Goal: Task Accomplishment & Management: Manage account settings

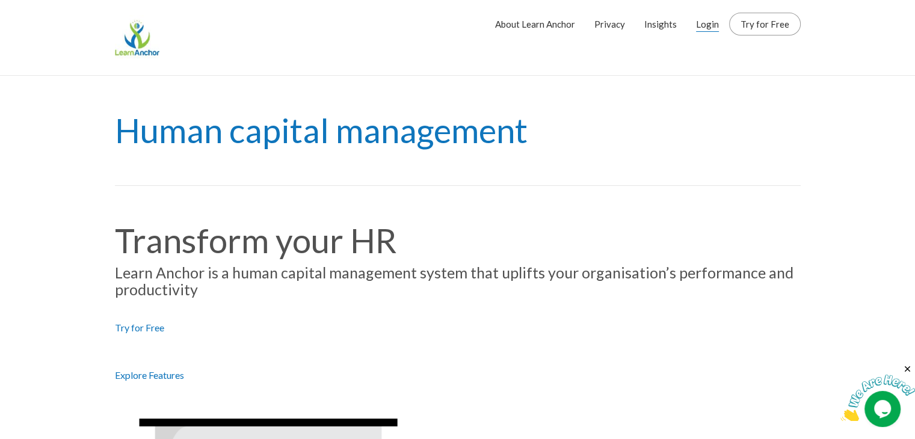
click at [710, 26] on link "Login" at bounding box center [707, 24] width 23 height 30
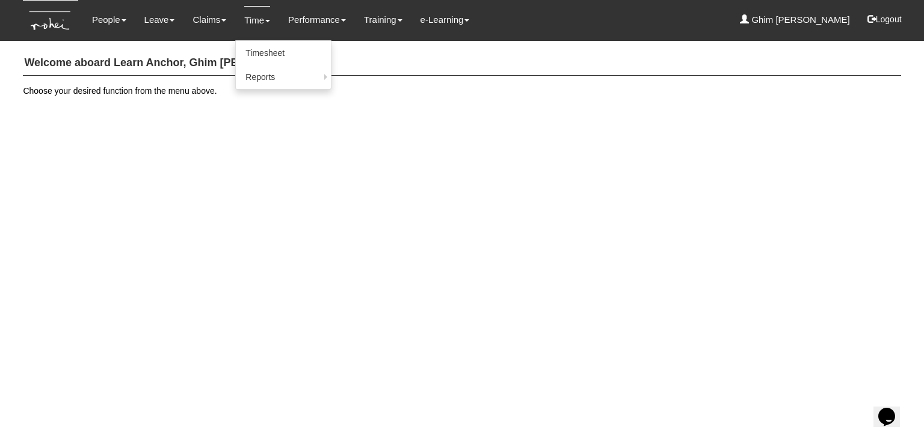
click at [244, 21] on link "Time" at bounding box center [257, 20] width 26 height 28
click at [250, 53] on link "Timesheet" at bounding box center [283, 53] width 95 height 24
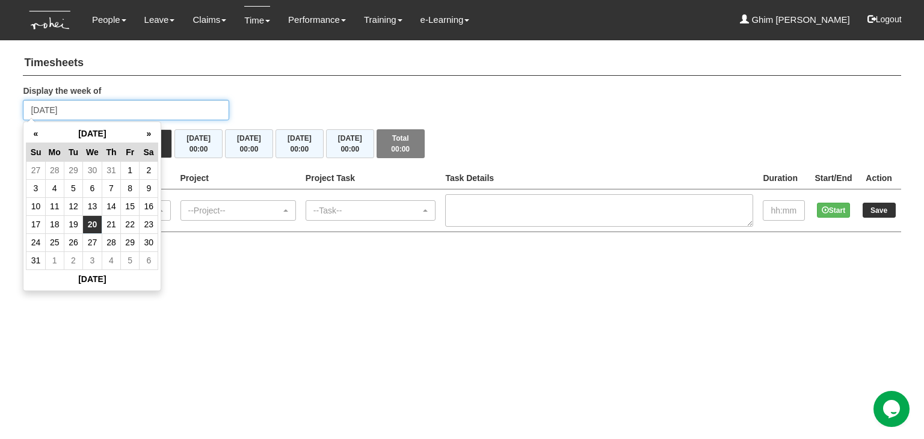
click at [128, 109] on input "Wednesday 20 August 2025" at bounding box center [126, 110] width 206 height 20
click at [36, 131] on th "«" at bounding box center [35, 134] width 19 height 19
click at [111, 222] on td "24" at bounding box center [111, 224] width 19 height 18
type input "[DATE]"
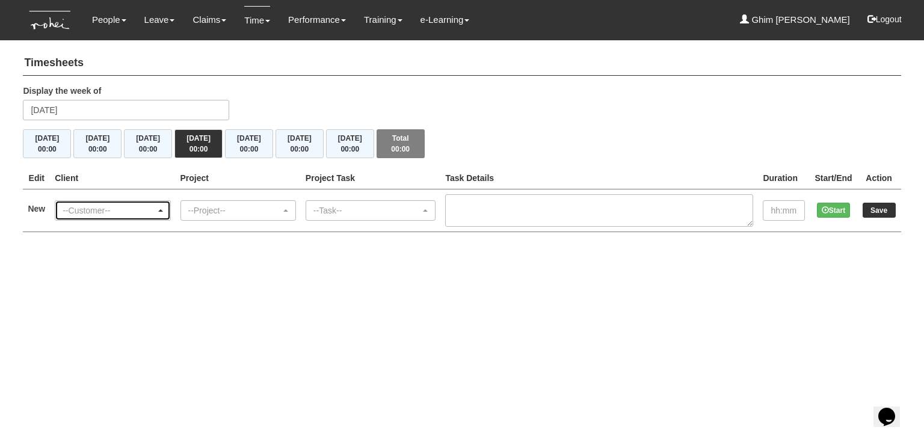
drag, startPoint x: 118, startPoint y: 210, endPoint x: 123, endPoint y: 215, distance: 6.8
click at [120, 214] on div "--Customer--" at bounding box center [109, 211] width 93 height 12
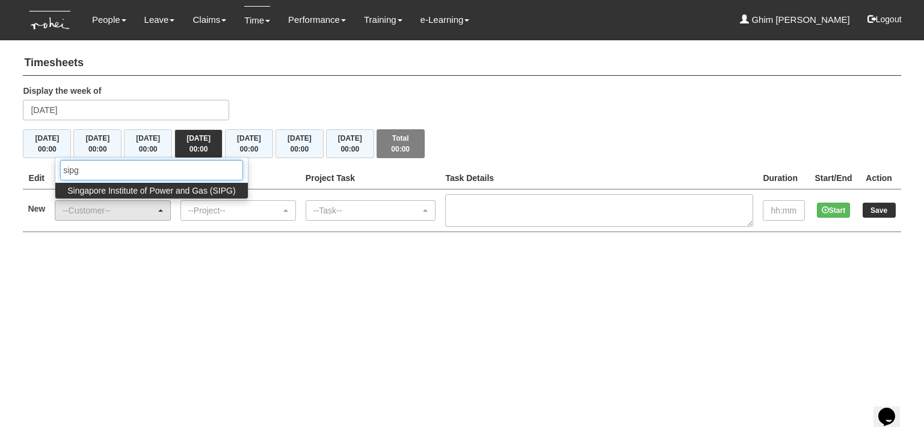
type input "sipg"
click at [156, 188] on span "Singapore Institute of Power and Gas (SIPG)" at bounding box center [151, 191] width 168 height 12
select select "483"
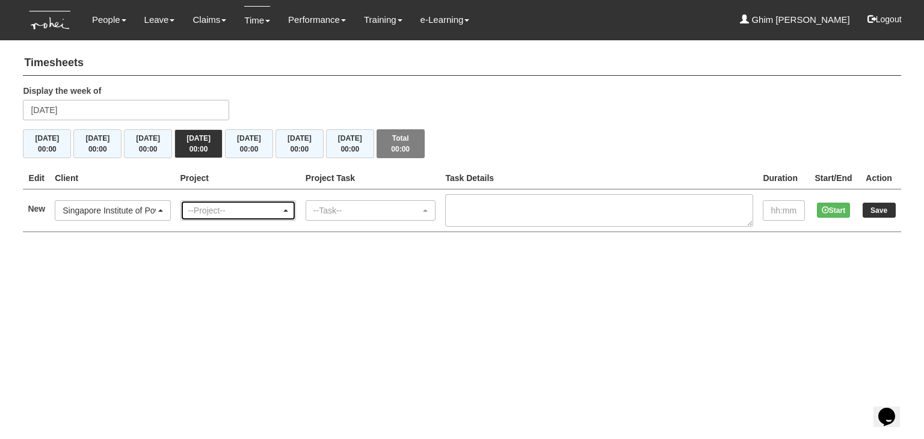
click at [288, 211] on div "--Project--" at bounding box center [238, 211] width 100 height 12
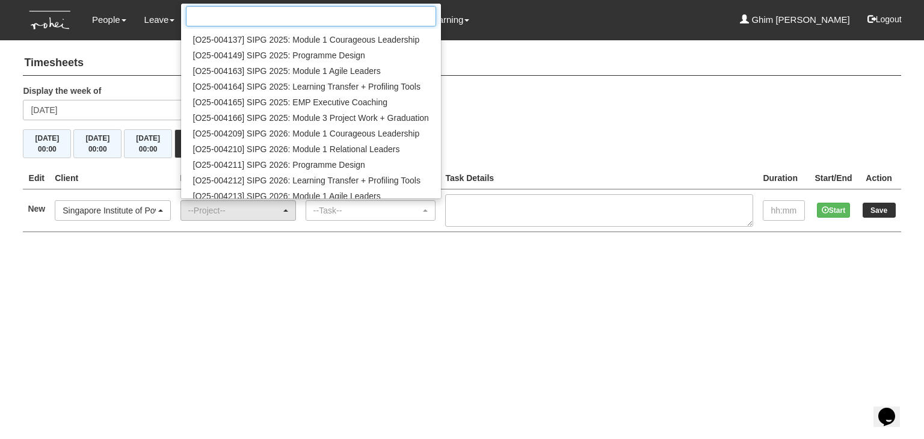
scroll to position [180, 0]
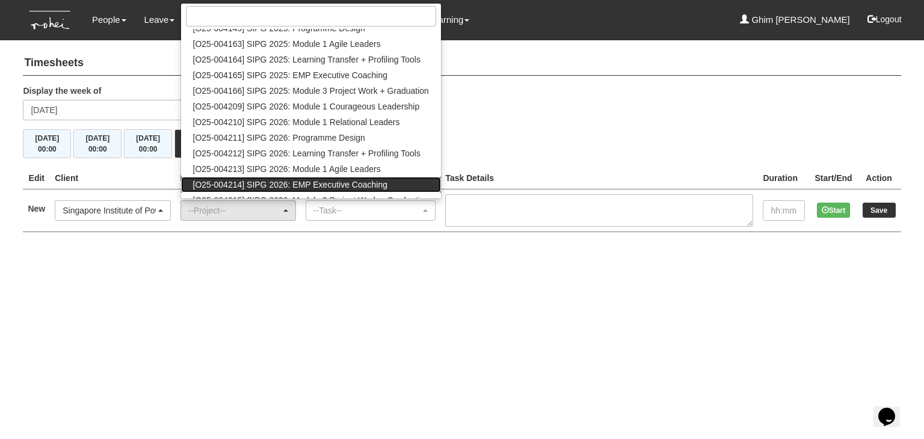
click at [279, 185] on span "[O25-004214] SIPG 2026: EMP Executive Coaching" at bounding box center [290, 185] width 195 height 12
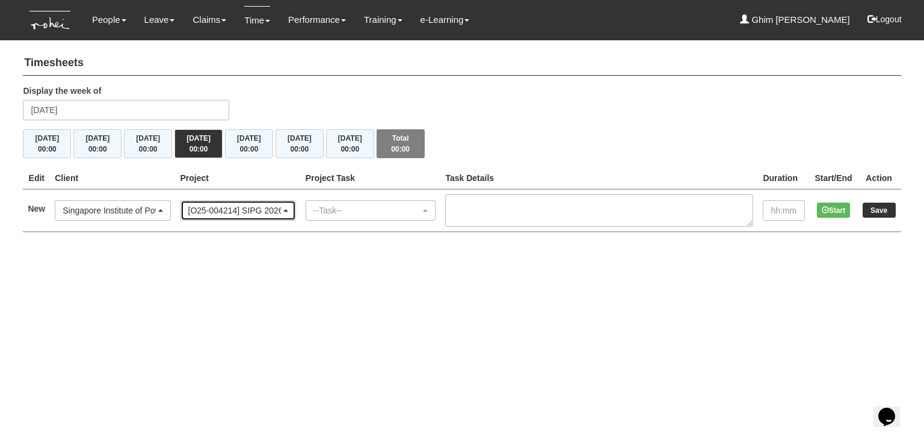
click at [288, 212] on div "[O25-004214] SIPG 2026: EMP Executive Coaching" at bounding box center [238, 211] width 100 height 12
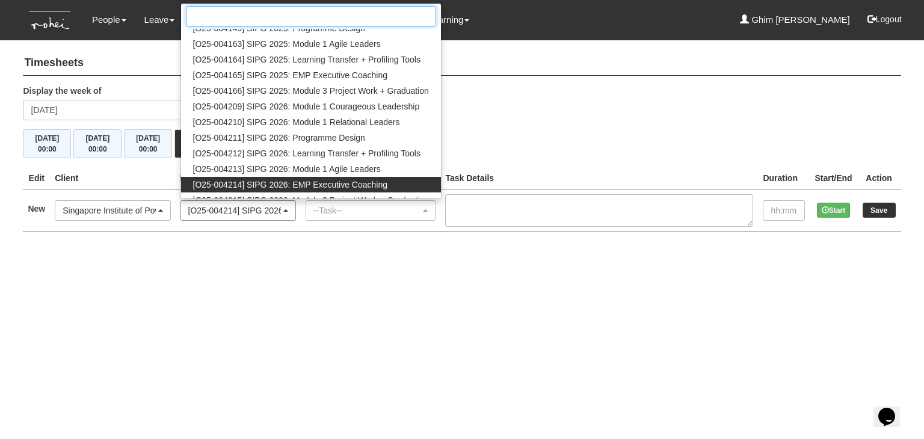
scroll to position [189, 0]
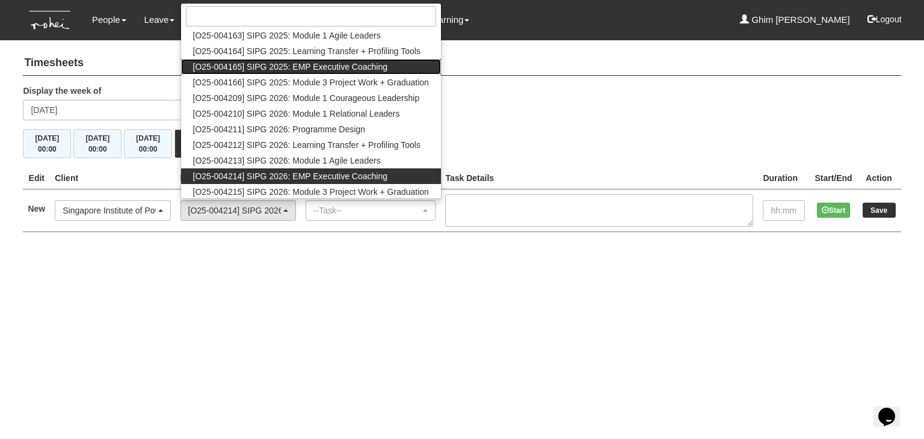
click at [310, 68] on span "[O25-004165] SIPG 2025: EMP Executive Coaching" at bounding box center [290, 67] width 195 height 12
select select "2785"
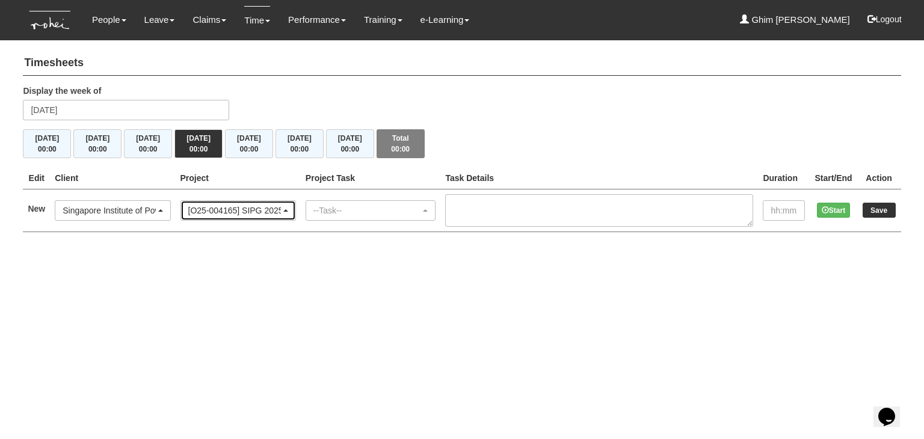
click at [288, 209] on span "button" at bounding box center [285, 210] width 5 height 2
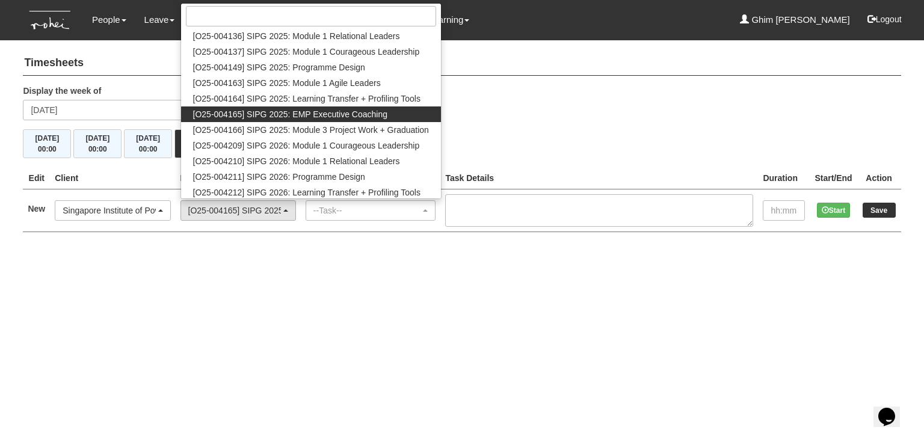
click at [397, 256] on html "Toggle navigation People Personal Information Staff Directory Leave Apply for L…" at bounding box center [462, 128] width 924 height 256
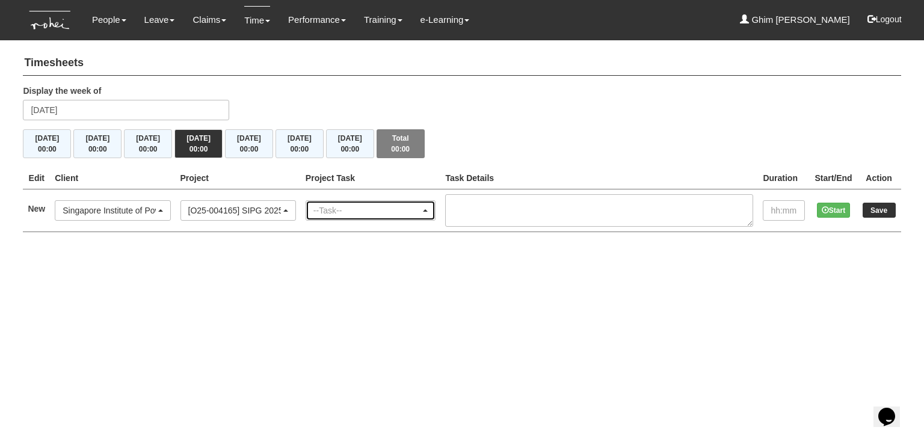
click at [398, 209] on div "--Task--" at bounding box center [367, 211] width 108 height 12
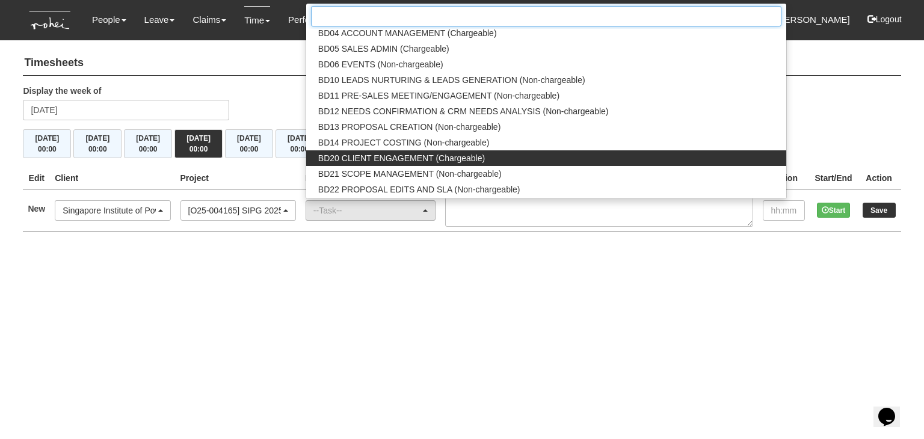
scroll to position [361, 0]
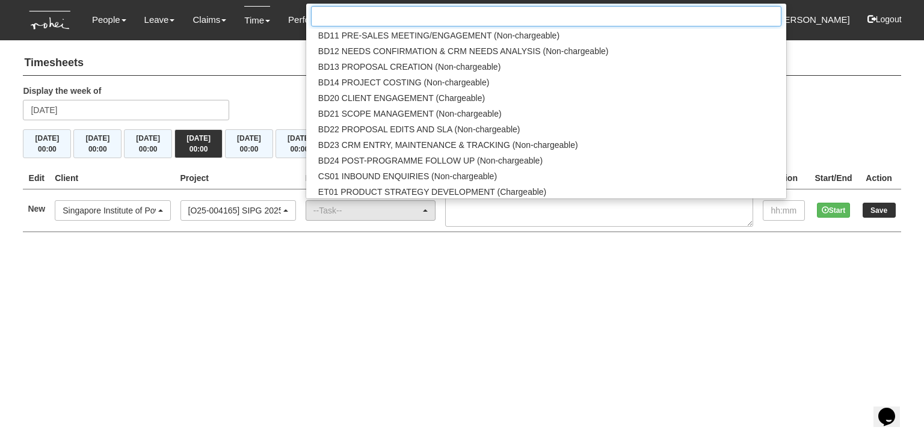
click at [381, 23] on input "Search" at bounding box center [546, 16] width 470 height 20
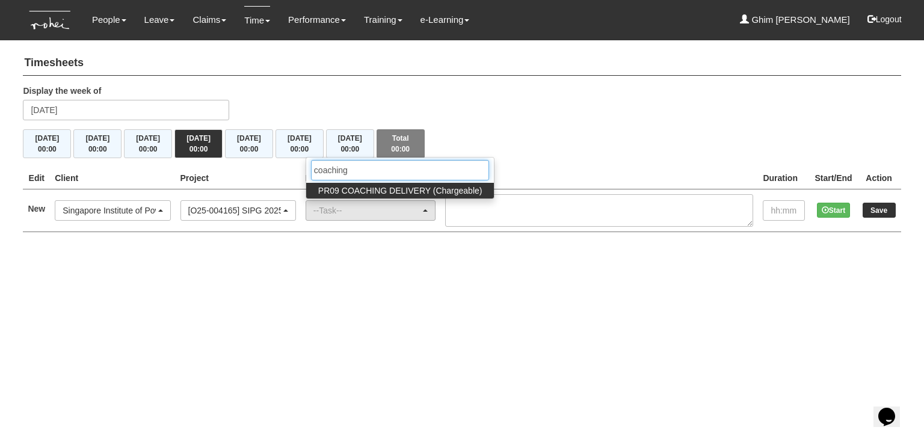
type input "coaching"
click at [424, 189] on span "PR09 COACHING DELIVERY (Chargeable)" at bounding box center [400, 191] width 164 height 12
select select "150"
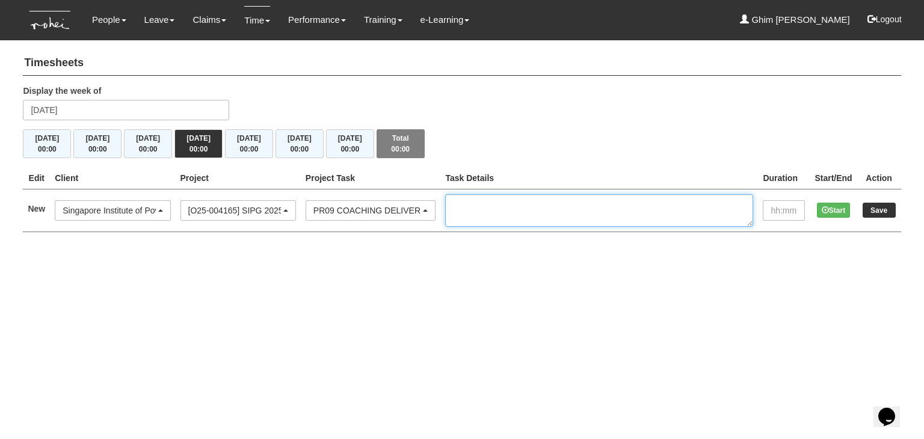
click at [514, 212] on textarea at bounding box center [599, 210] width 308 height 32
type textarea "J"
paste textarea "EC 1/3 SIPG Jun Ji (GS) F2F| O25-004165"
type textarea "EC 1/3 SIPG Jun Ji (GS) F2F| O25-004165"
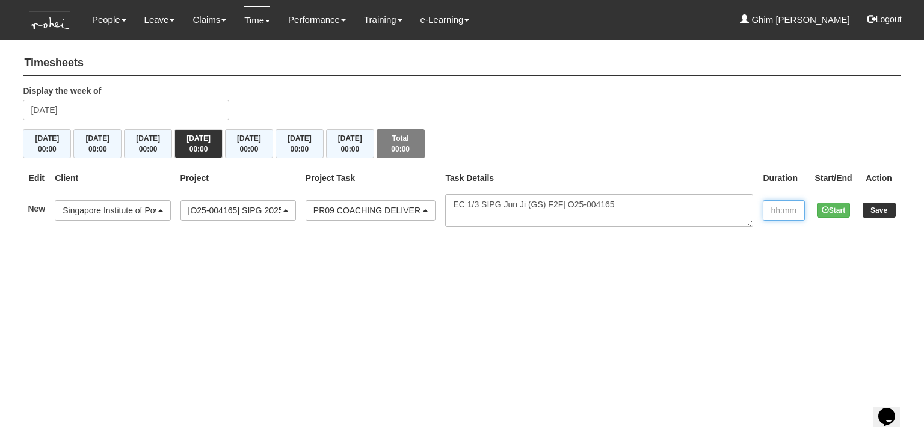
click at [788, 214] on input "text" at bounding box center [784, 210] width 42 height 20
type input "1:00"
click at [877, 205] on input "Save" at bounding box center [879, 210] width 33 height 15
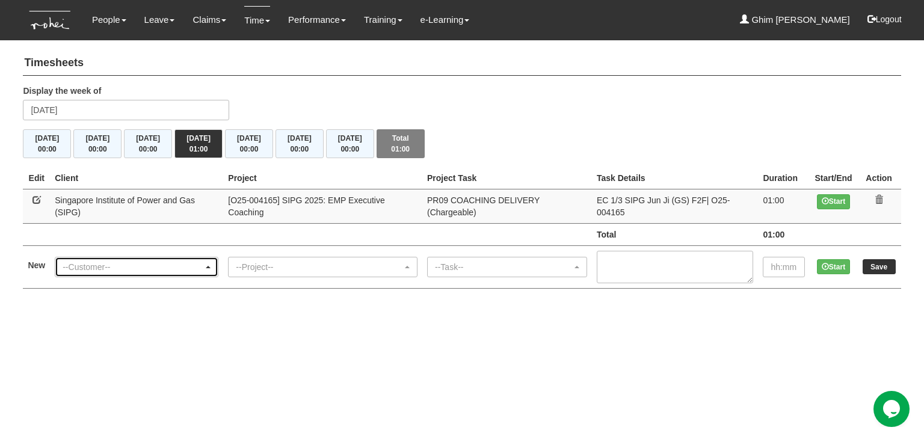
click at [211, 262] on div "--Customer--" at bounding box center [137, 267] width 148 height 12
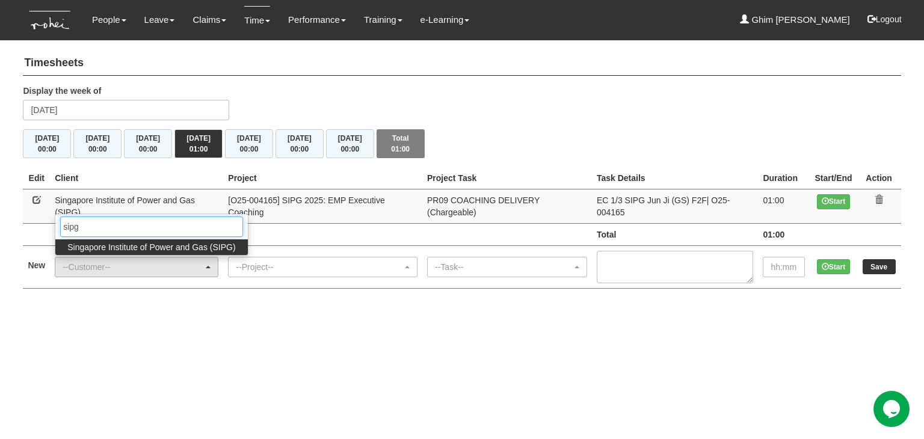
type input "sipg"
click at [150, 241] on span "Singapore Institute of Power and Gas (SIPG)" at bounding box center [151, 247] width 168 height 12
select select "483"
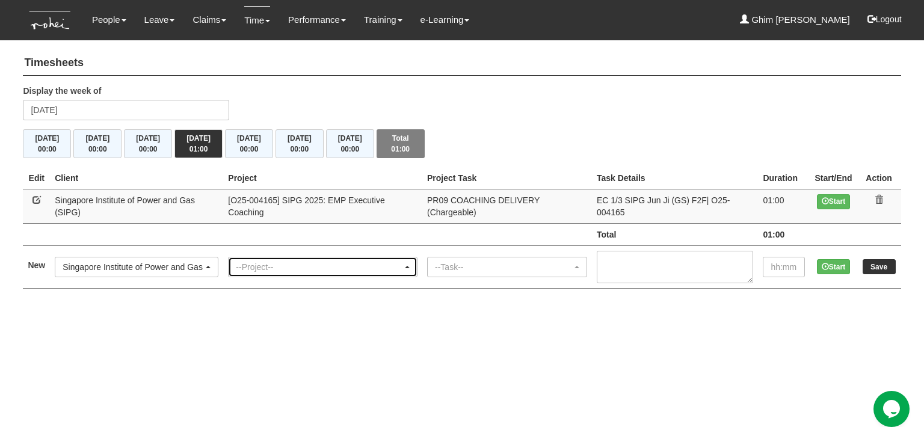
click at [367, 261] on div "--Project--" at bounding box center [319, 267] width 167 height 12
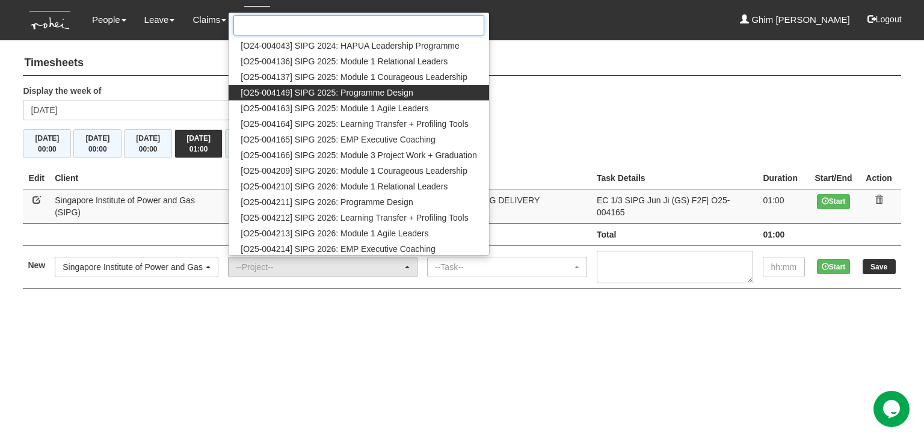
scroll to position [141, 0]
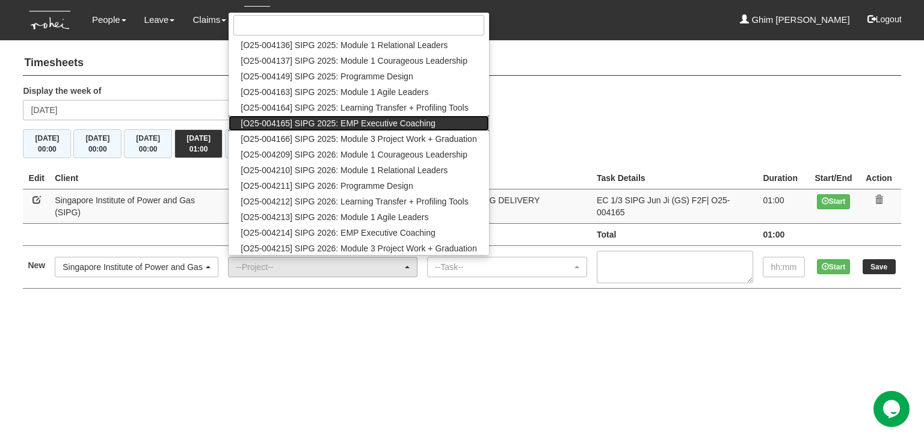
click at [389, 117] on span "[O25-004165] SIPG 2025: EMP Executive Coaching" at bounding box center [338, 123] width 195 height 12
select select "2785"
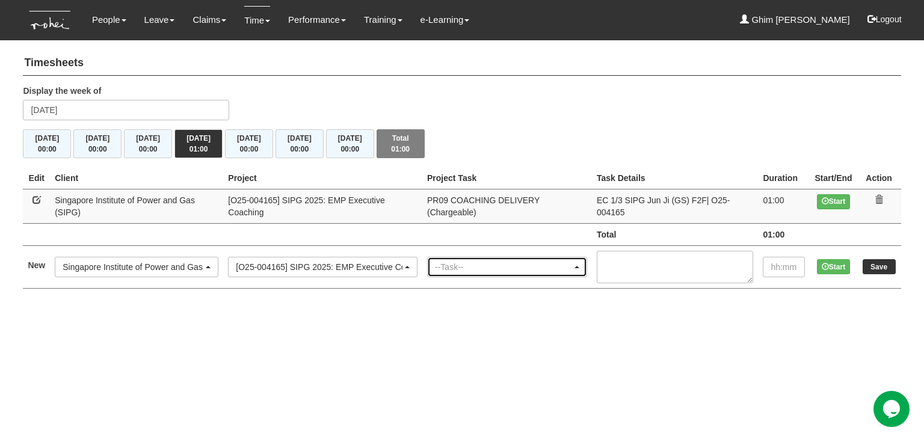
click at [477, 263] on div "--Task--" at bounding box center [507, 267] width 159 height 19
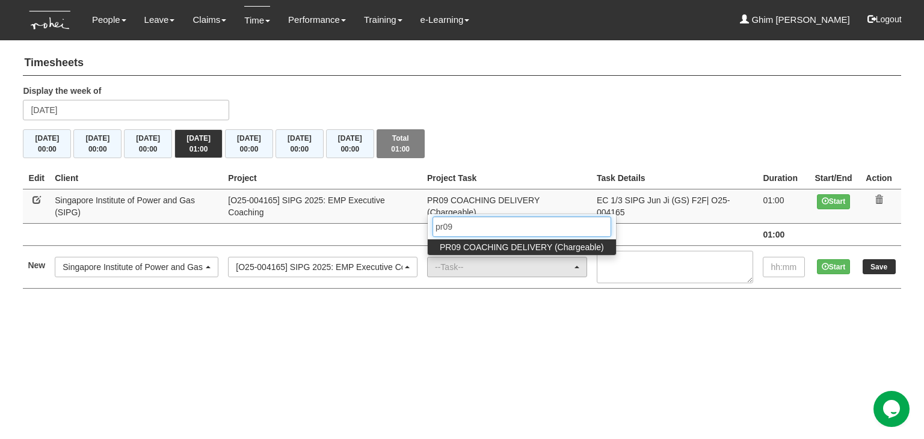
type input "pr09"
click at [481, 241] on span "PR09 COACHING DELIVERY (Chargeable)" at bounding box center [522, 247] width 164 height 12
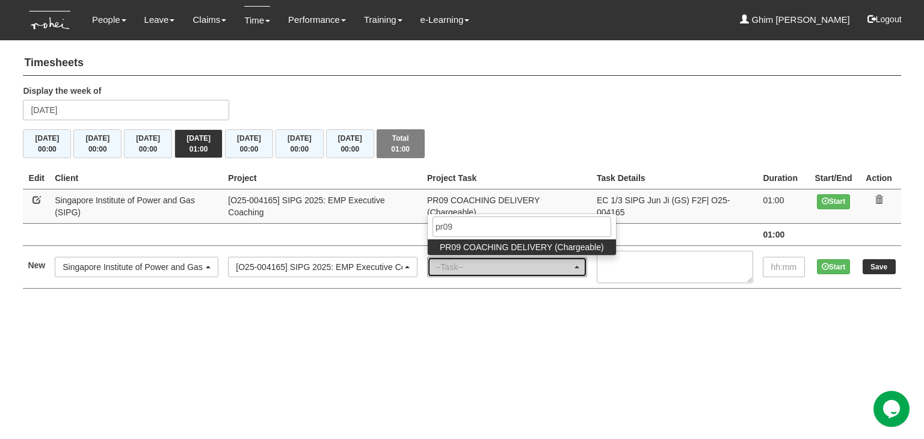
select select "150"
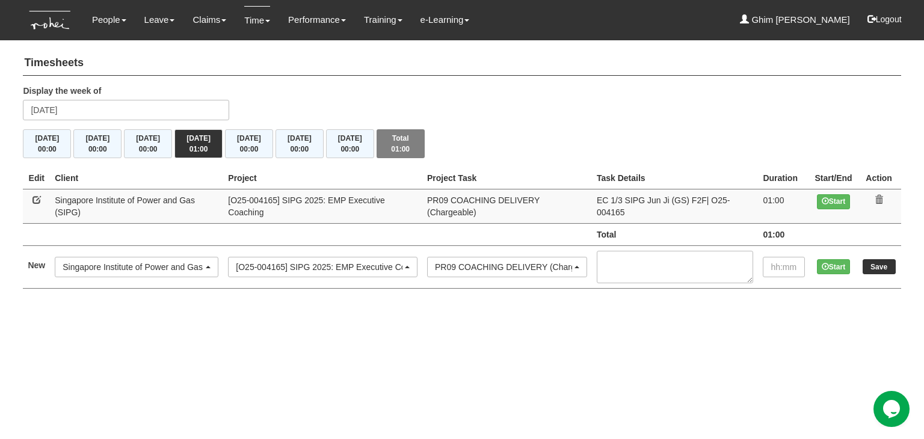
click at [673, 235] on td "Total" at bounding box center [675, 234] width 166 height 22
click at [667, 253] on textarea at bounding box center [675, 267] width 156 height 32
paste textarea "EC 1/3 SIPG Shi En (GS) F2F| O25-004165"
type textarea "EC 1/3 SIPG Shi En (GS) F2F| O25-004165"
click at [776, 257] on input "text" at bounding box center [784, 267] width 42 height 20
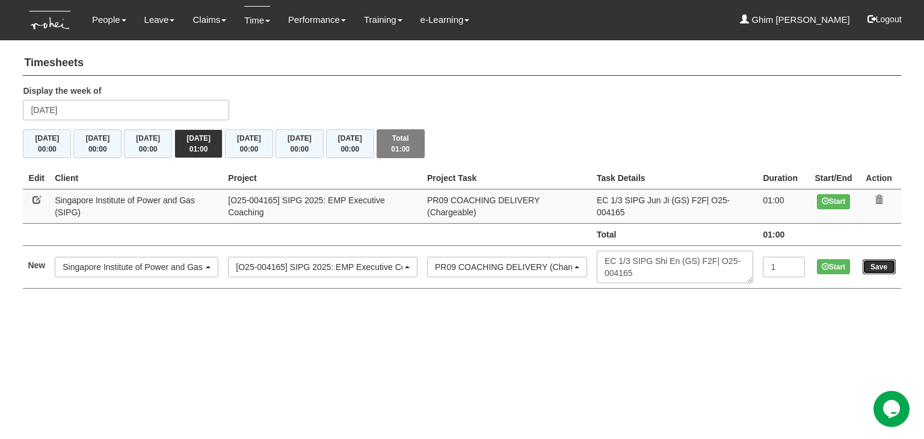
type input "1:00"
click at [881, 259] on input "Save" at bounding box center [879, 266] width 33 height 15
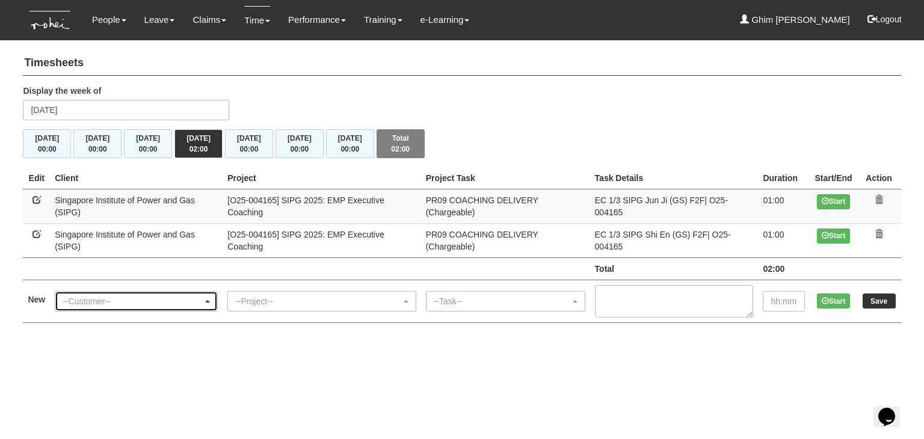
click at [87, 295] on div "--Customer--" at bounding box center [133, 301] width 140 height 12
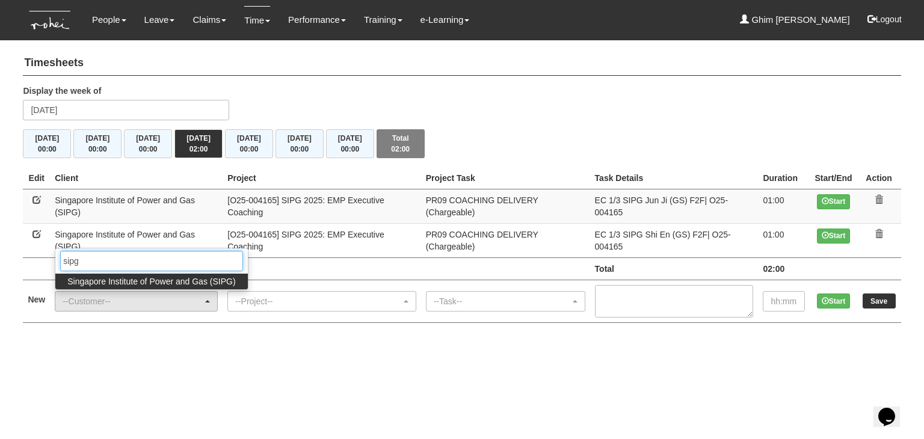
type input "sipg"
click at [96, 276] on span "Singapore Institute of Power and Gas (SIPG)" at bounding box center [151, 282] width 168 height 12
select select "483"
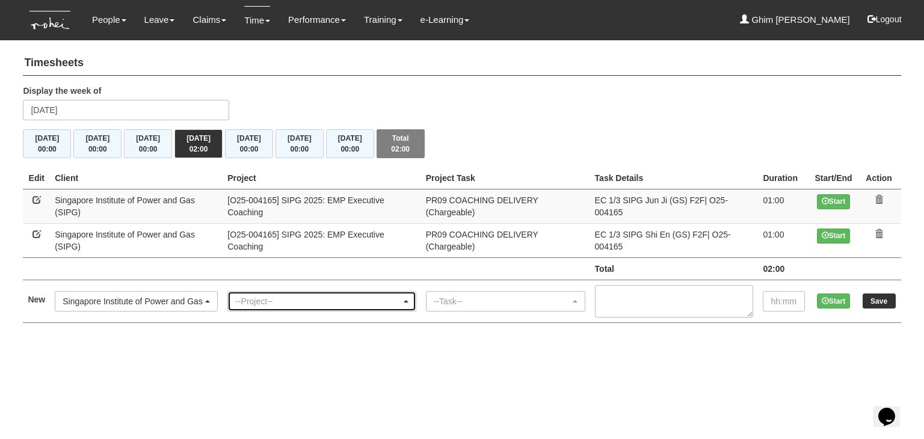
click at [267, 292] on div "--Project--" at bounding box center [321, 301] width 187 height 19
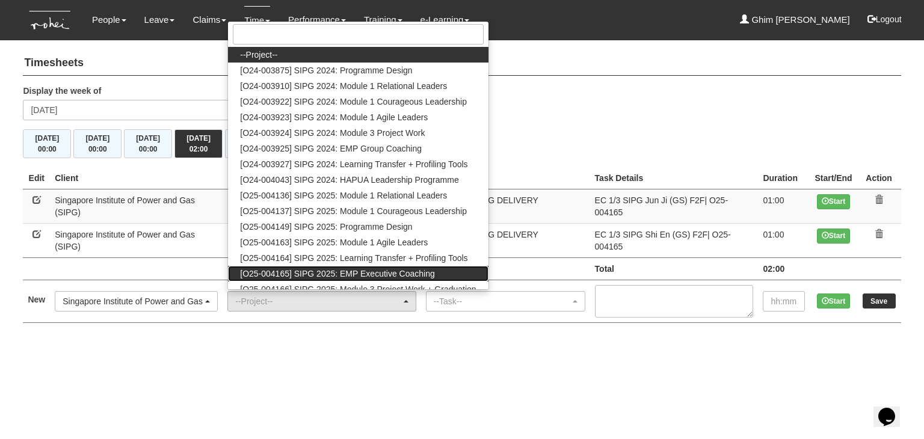
click at [313, 268] on span "[O25-004165] SIPG 2025: EMP Executive Coaching" at bounding box center [337, 274] width 195 height 12
select select "2785"
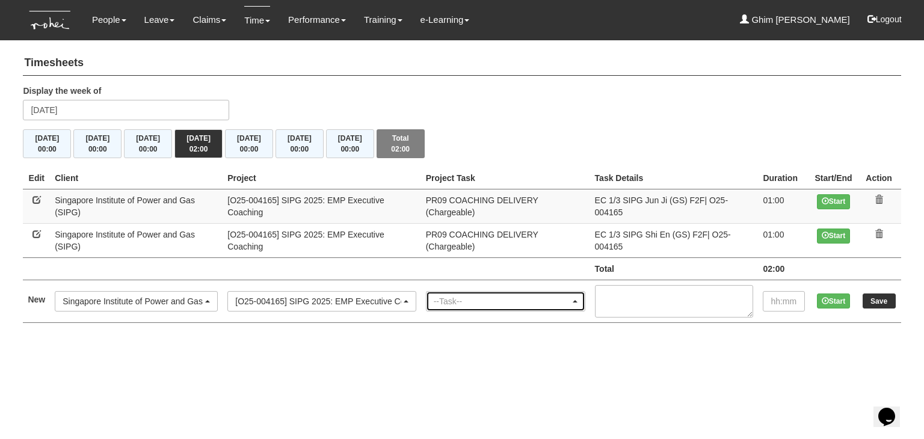
click at [470, 295] on div "--Task--" at bounding box center [502, 301] width 137 height 12
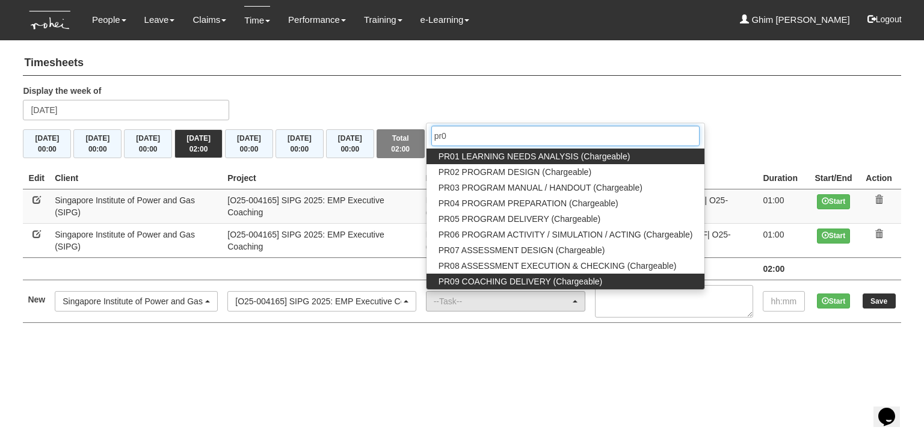
type input "pr0"
click at [461, 276] on span "PR09 COACHING DELIVERY (Chargeable)" at bounding box center [521, 282] width 164 height 12
select select "150"
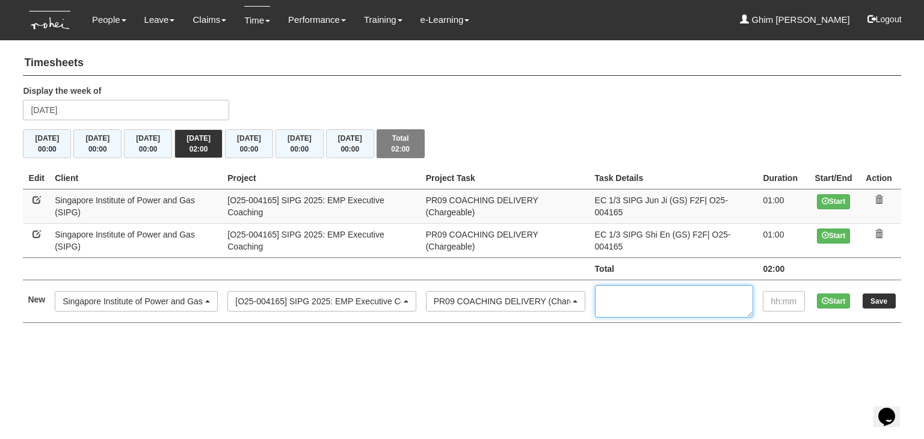
click at [635, 285] on textarea at bounding box center [674, 301] width 159 height 32
paste textarea "EC 1/3 SIPG [PERSON_NAME] (GS) F2F| O25-004165"
type textarea "EC 1/3 SIPG [PERSON_NAME] (GS) F2F| O25-004165"
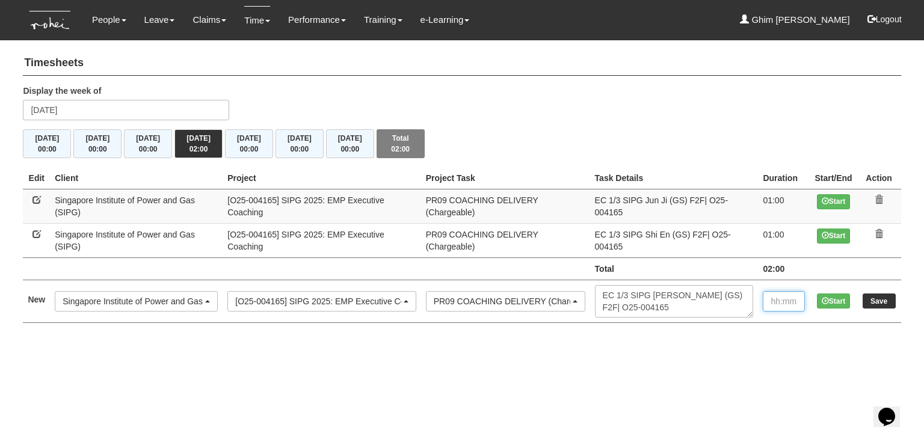
click at [787, 291] on input "text" at bounding box center [784, 301] width 42 height 20
type input "1:00"
click at [874, 294] on input "Save" at bounding box center [879, 301] width 33 height 15
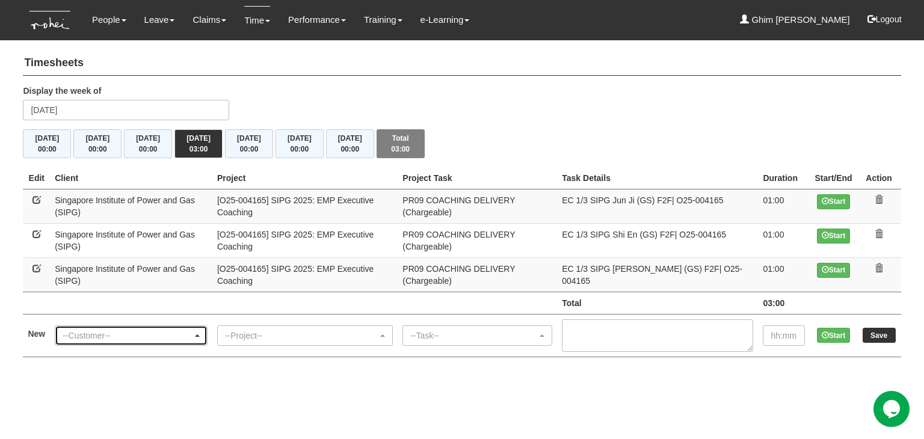
click at [150, 330] on div "--Customer--" at bounding box center [128, 336] width 130 height 12
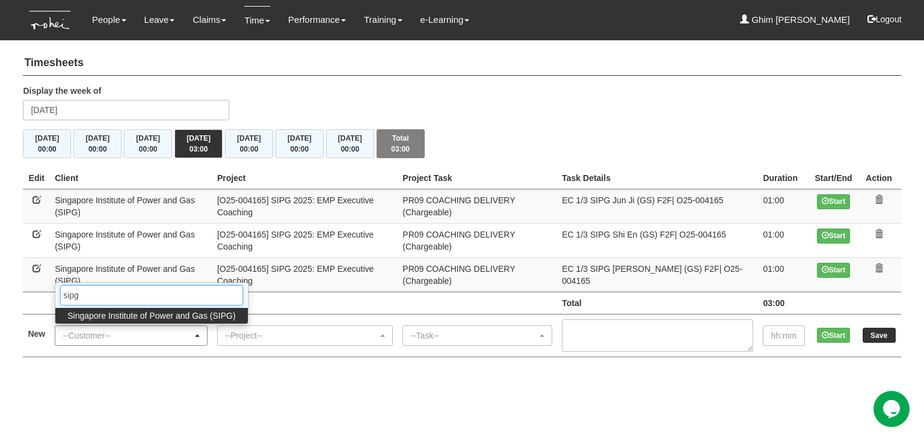
type input "sipg"
click at [149, 310] on span "Singapore Institute of Power and Gas (SIPG)" at bounding box center [151, 316] width 168 height 12
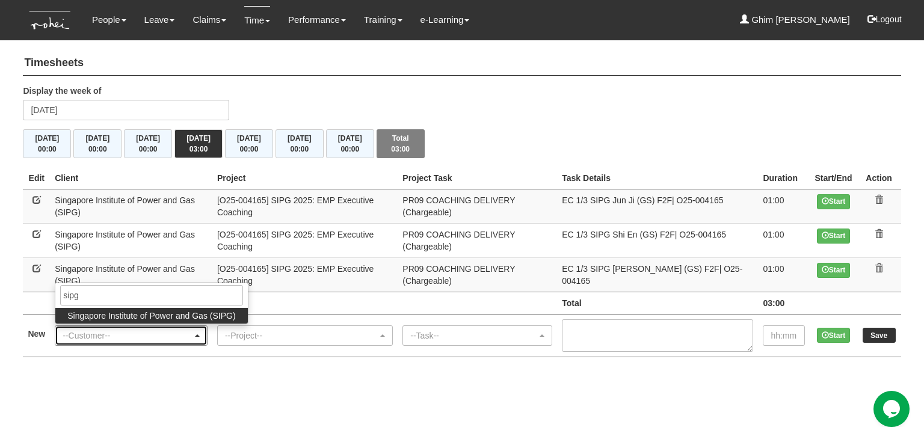
select select "483"
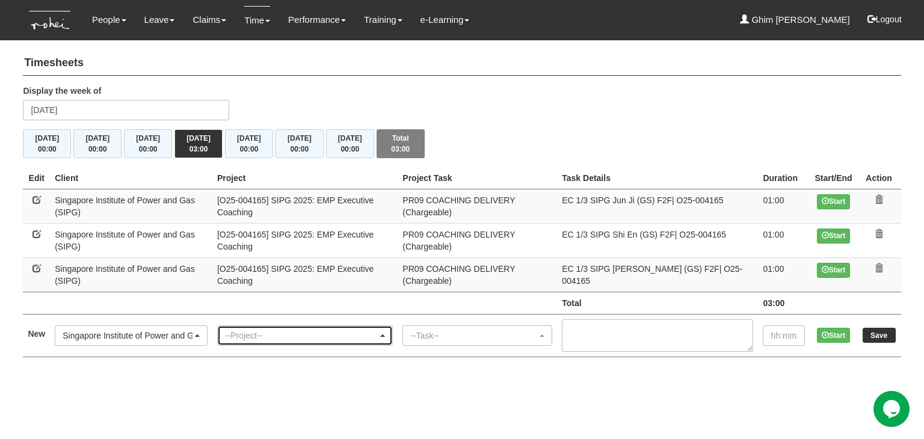
click at [289, 330] on div "--Project--" at bounding box center [301, 336] width 153 height 12
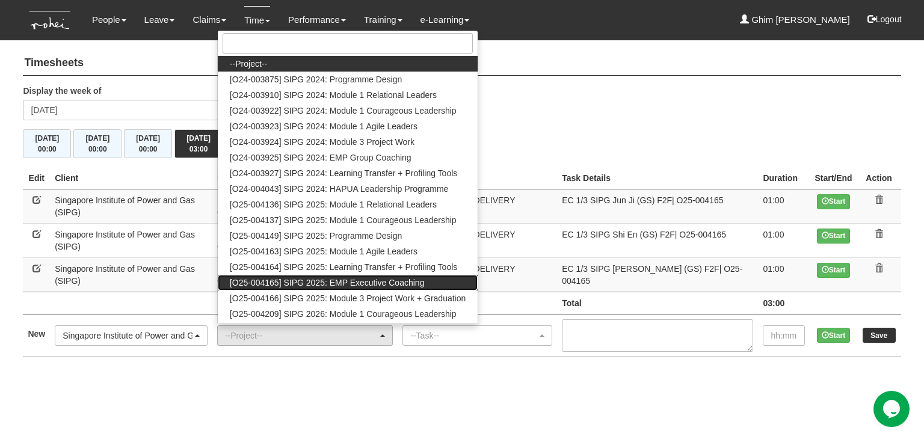
click at [303, 277] on span "[O25-004165] SIPG 2025: EMP Executive Coaching" at bounding box center [327, 283] width 195 height 12
select select "2785"
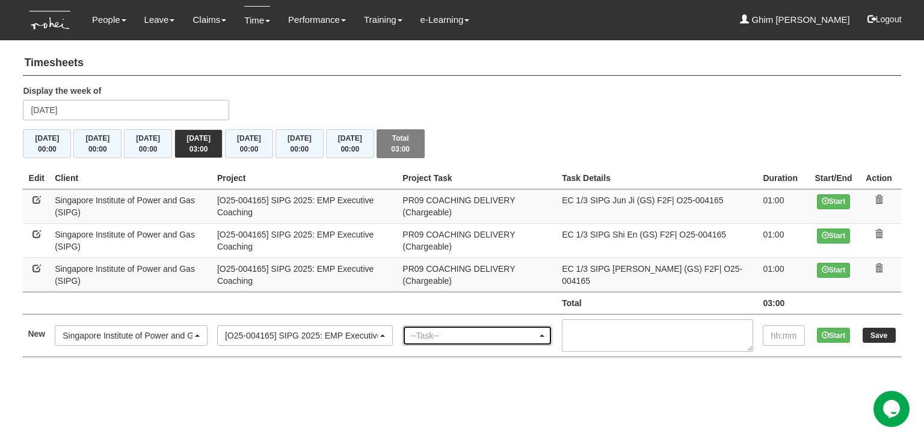
click at [481, 330] on div "--Task--" at bounding box center [473, 336] width 127 height 12
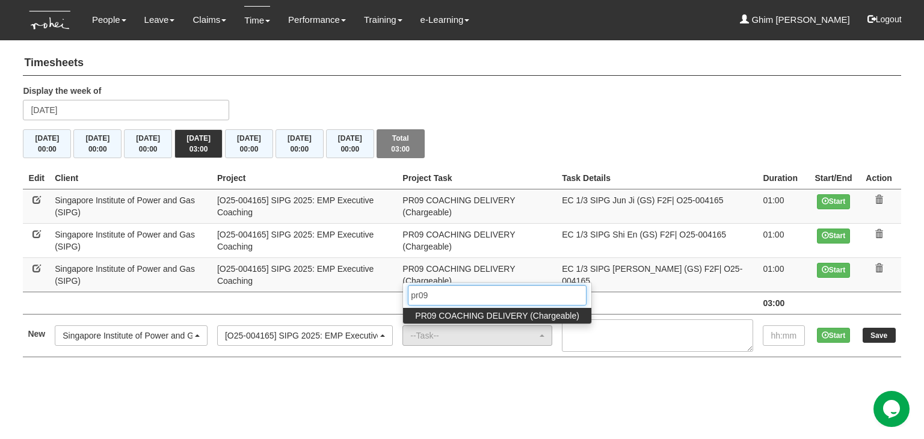
type input "pr09"
click at [496, 310] on span "PR09 COACHING DELIVERY (Chargeable)" at bounding box center [497, 316] width 164 height 12
select select "150"
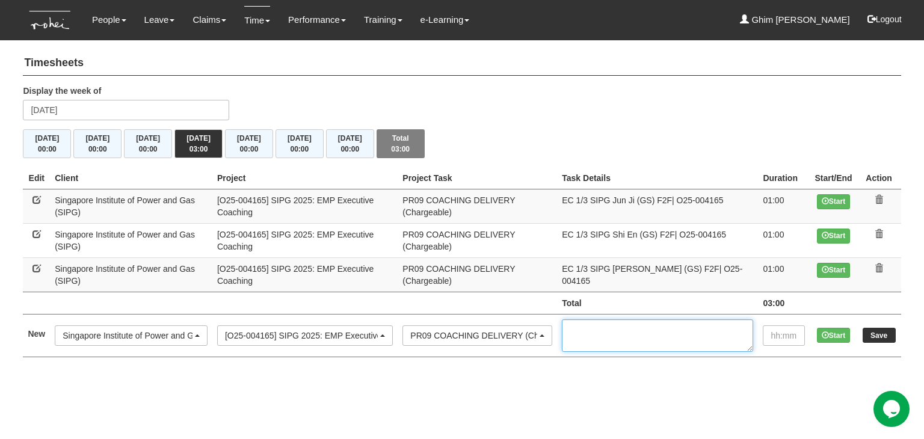
click at [627, 319] on textarea at bounding box center [657, 335] width 191 height 32
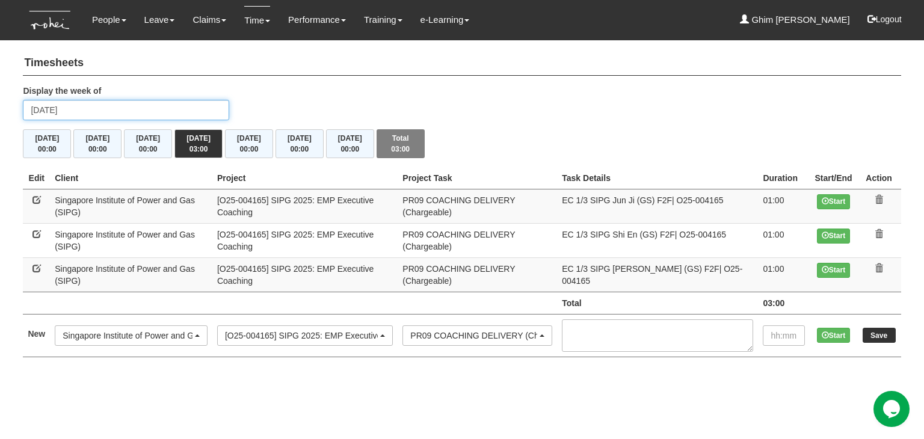
click at [120, 110] on input "[DATE]" at bounding box center [126, 110] width 206 height 20
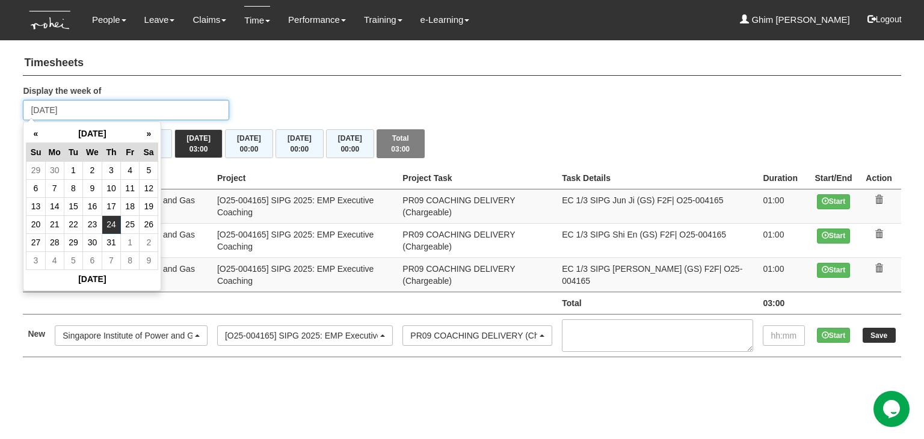
click at [120, 110] on input "[DATE]" at bounding box center [126, 110] width 206 height 20
click at [120, 110] on input "Thursday 24 July 2025" at bounding box center [126, 110] width 206 height 20
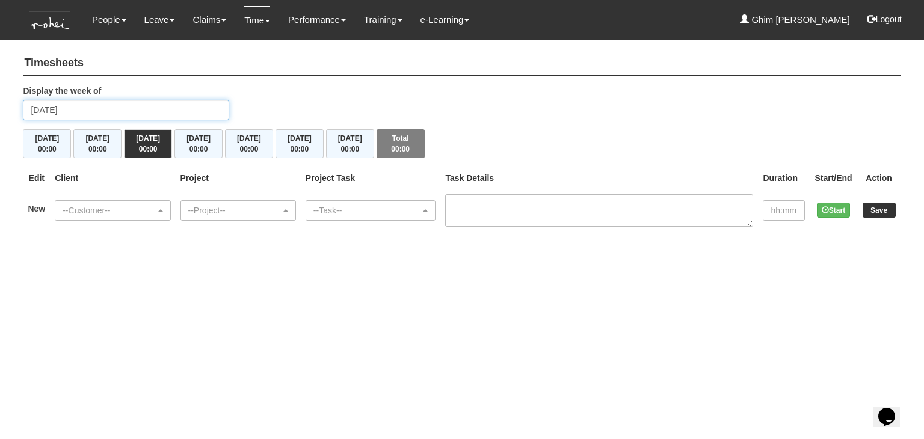
click at [75, 111] on input "Wednesday 20 August 2025" at bounding box center [126, 110] width 206 height 20
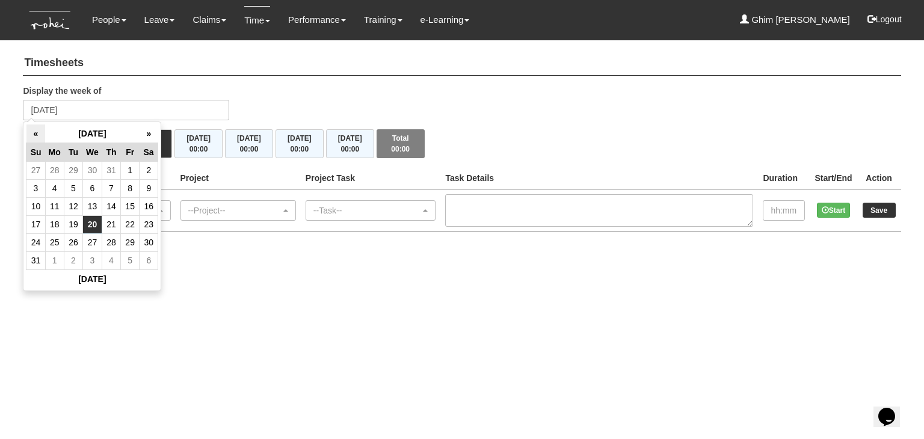
click at [31, 133] on th "«" at bounding box center [35, 134] width 19 height 19
click at [108, 227] on td "24" at bounding box center [111, 224] width 19 height 18
type input "[DATE]"
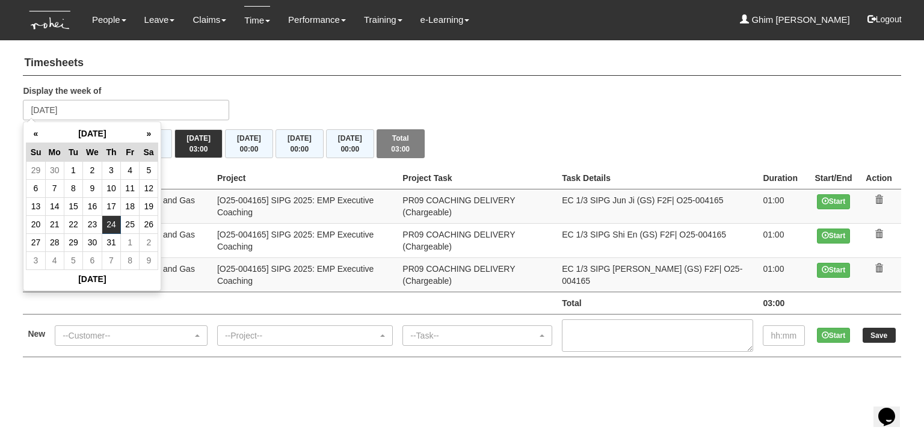
click at [217, 381] on html "Toggle navigation People Personal Information Staff Directory Leave Apply for L…" at bounding box center [462, 190] width 924 height 381
click at [118, 110] on input "[DATE]" at bounding box center [126, 110] width 206 height 20
click at [154, 134] on th "»" at bounding box center [149, 134] width 19 height 19
click at [80, 208] on td "12" at bounding box center [73, 206] width 19 height 18
type input "[DATE]"
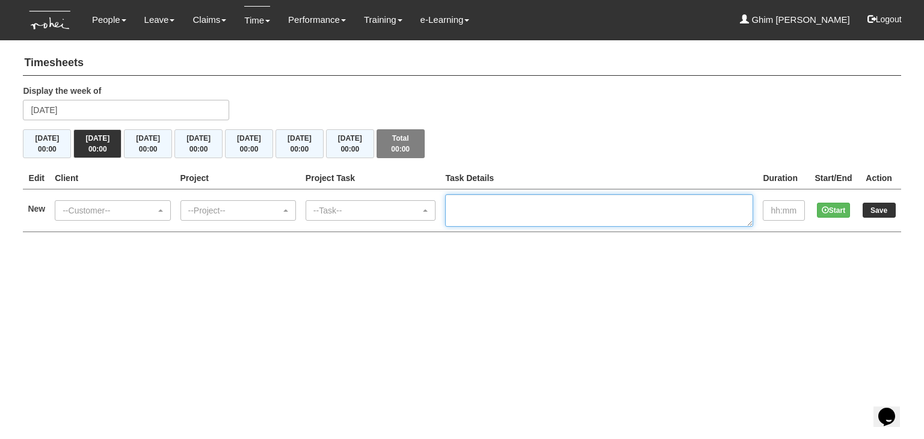
click at [520, 199] on textarea at bounding box center [599, 210] width 308 height 32
paste textarea "EC 2/3 SIPG Jun Ji (GS) F2F| O25-004165"
type textarea "EC 2/3 SIPG Jun Ji (GS) F2F| O25-004165"
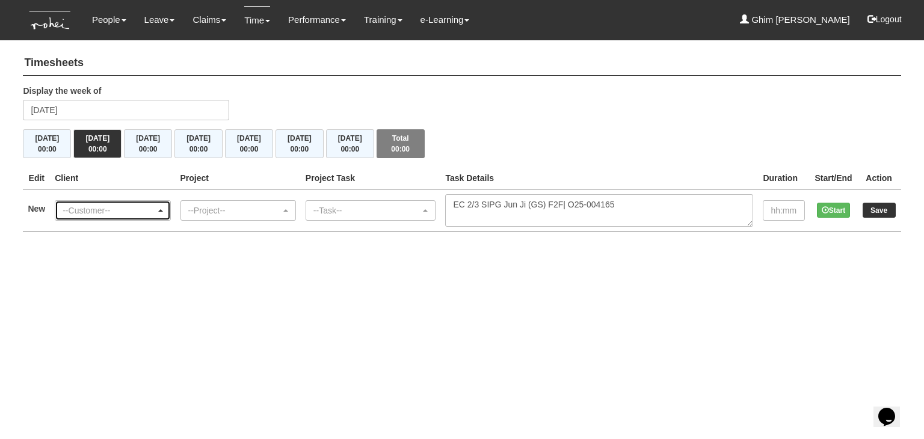
click at [155, 212] on div "--Customer--" at bounding box center [109, 211] width 93 height 12
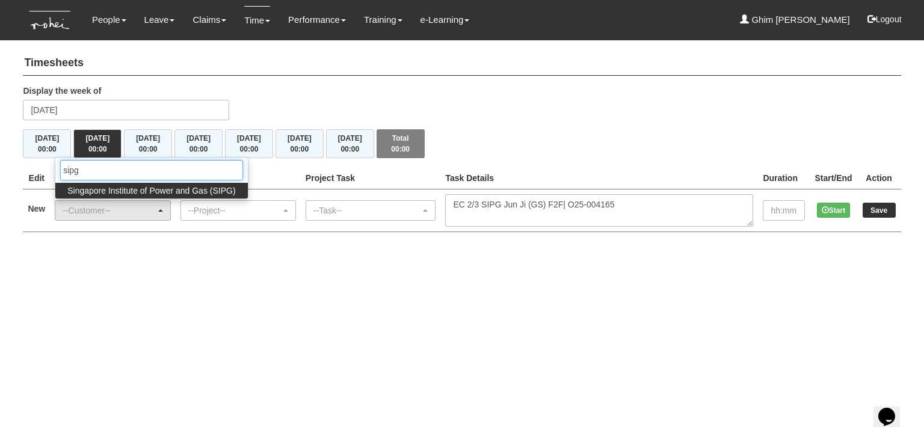
type input "sipg"
click at [163, 191] on span "Singapore Institute of Power and Gas (SIPG)" at bounding box center [151, 191] width 168 height 12
select select "483"
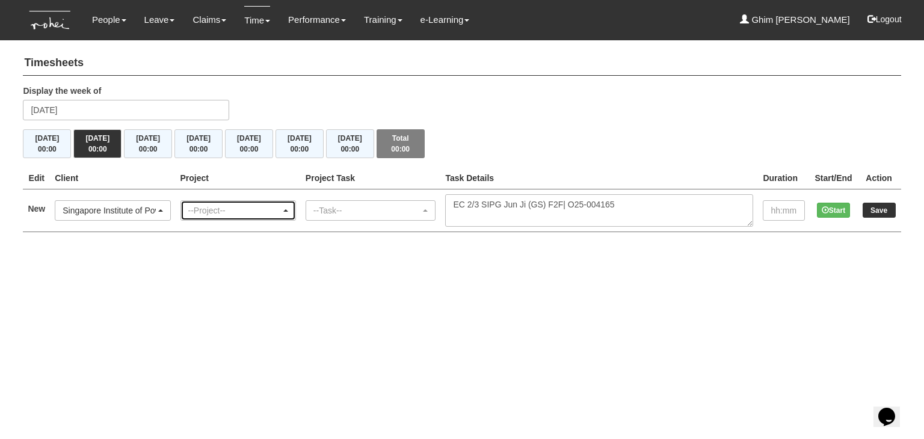
click at [238, 211] on div "--Project--" at bounding box center [234, 211] width 93 height 12
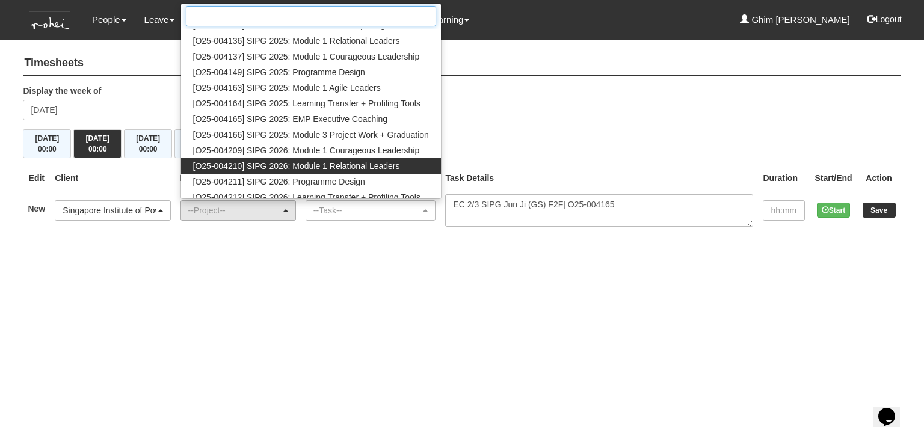
scroll to position [180, 0]
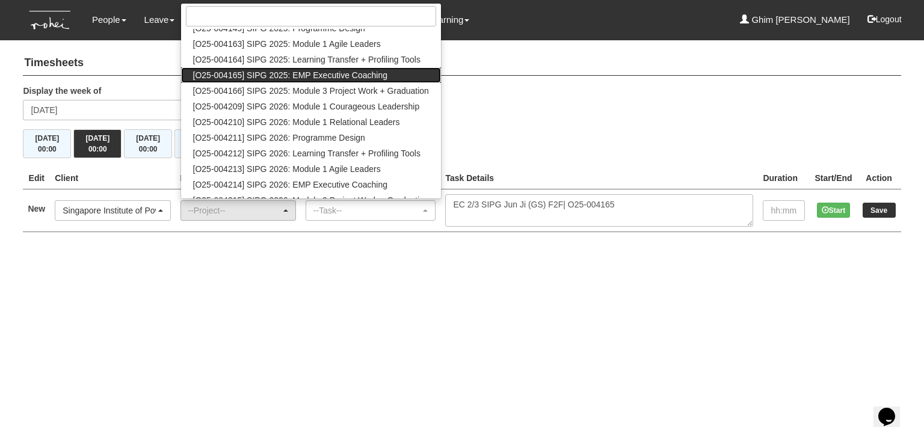
click at [270, 77] on span "[O25-004165] SIPG 2025: EMP Executive Coaching" at bounding box center [290, 75] width 195 height 12
select select "2785"
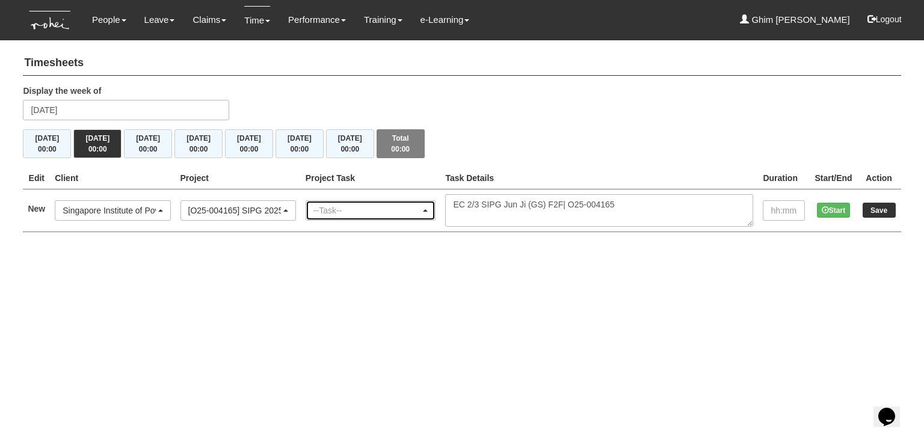
click at [359, 209] on div "--Task--" at bounding box center [367, 211] width 108 height 12
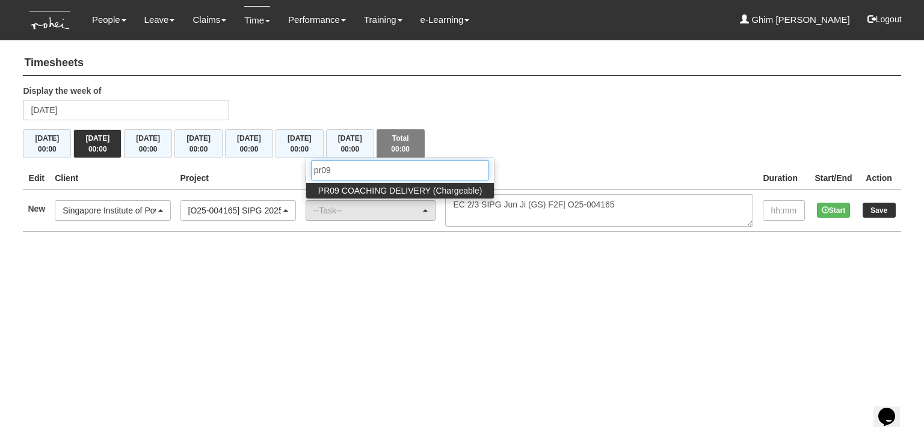
type input "pr09"
click at [363, 186] on span "PR09 COACHING DELIVERY (Chargeable)" at bounding box center [400, 191] width 164 height 12
select select "150"
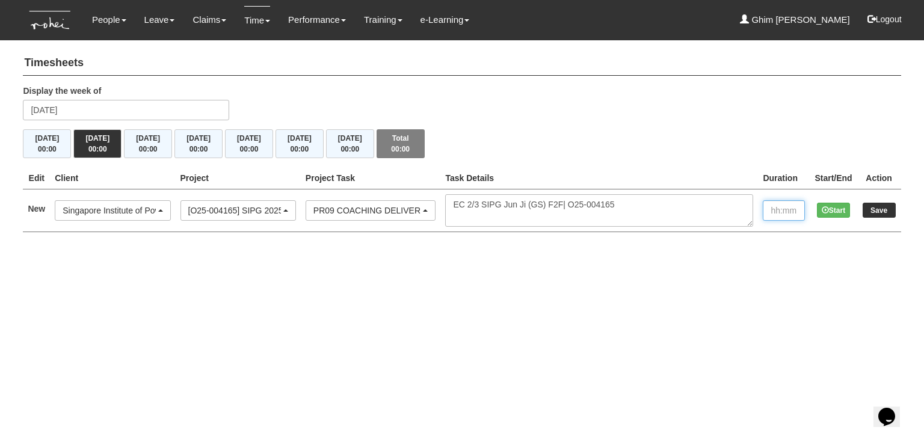
click at [794, 213] on input "text" at bounding box center [784, 210] width 42 height 20
type input "1:00"
click at [825, 256] on html "Toggle navigation People Personal Information Staff Directory Leave Apply for L…" at bounding box center [462, 128] width 924 height 256
click at [876, 200] on td "Save" at bounding box center [879, 210] width 44 height 43
click at [877, 209] on input "Save" at bounding box center [879, 210] width 33 height 15
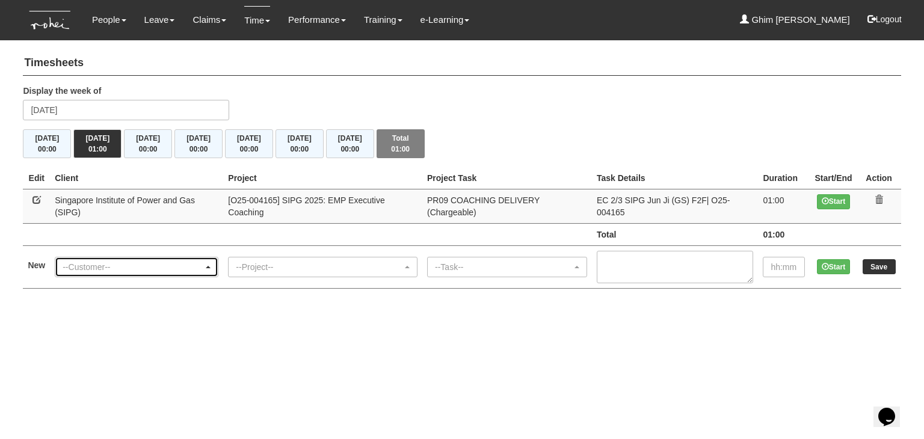
click at [92, 261] on div "--Customer--" at bounding box center [133, 267] width 141 height 12
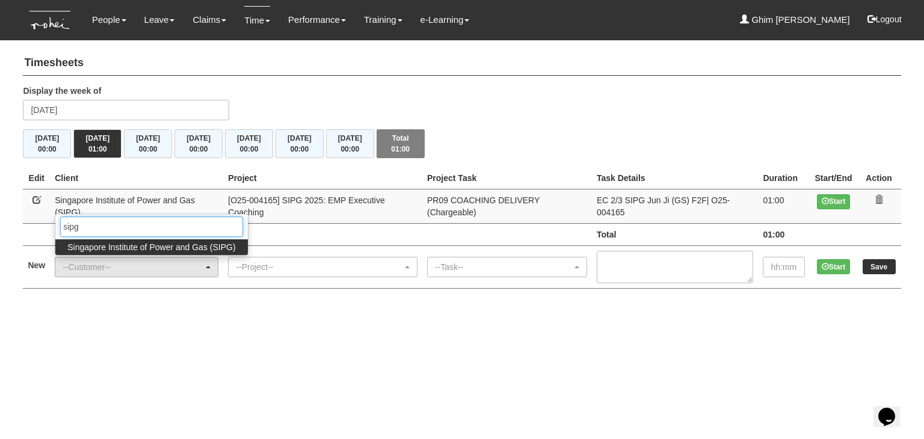
type input "sipg"
click at [103, 241] on span "Singapore Institute of Power and Gas (SIPG)" at bounding box center [151, 247] width 168 height 12
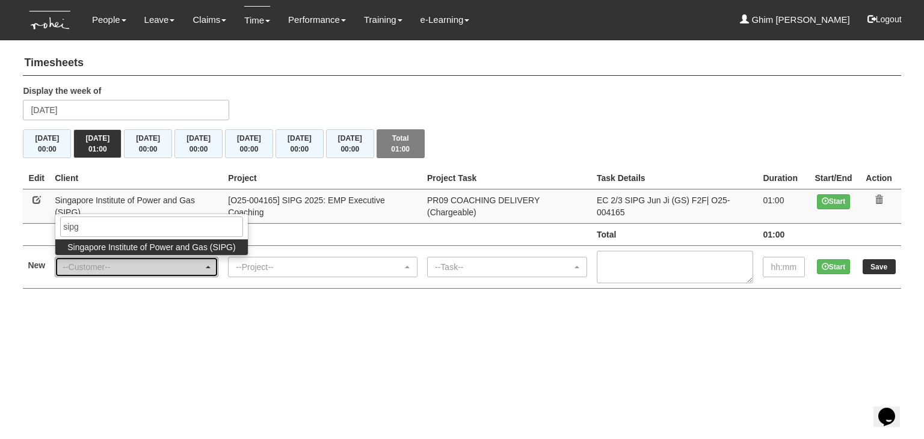
select select "483"
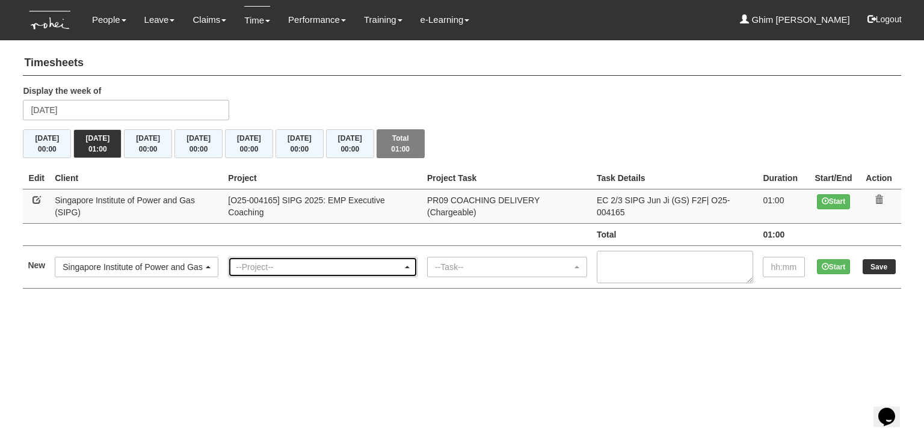
click at [297, 258] on div "--Project--" at bounding box center [323, 267] width 188 height 19
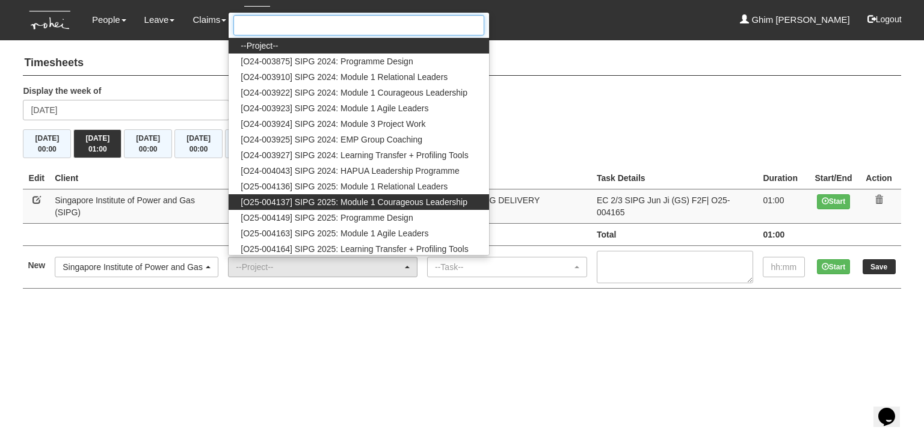
scroll to position [60, 0]
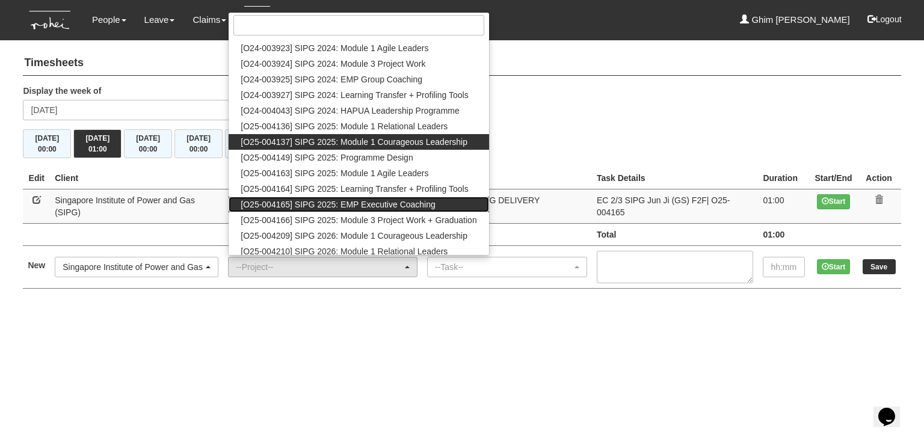
click at [315, 199] on span "[O25-004165] SIPG 2025: EMP Executive Coaching" at bounding box center [338, 205] width 195 height 12
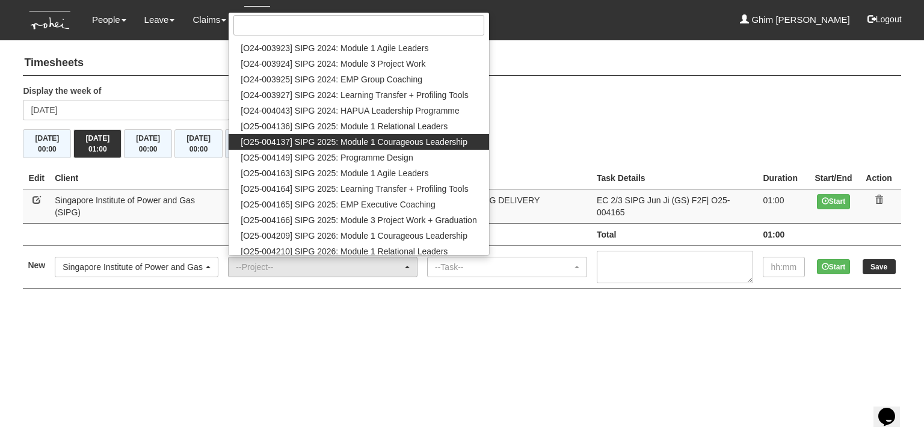
select select "2785"
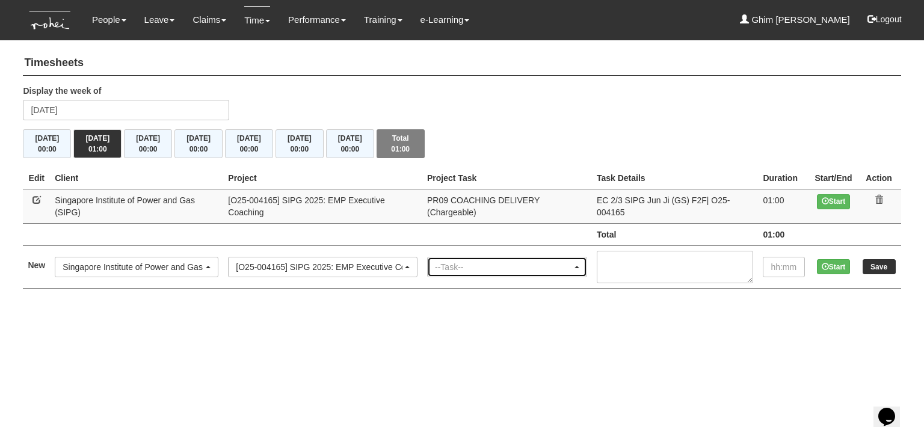
click at [459, 261] on div "--Task--" at bounding box center [503, 267] width 137 height 12
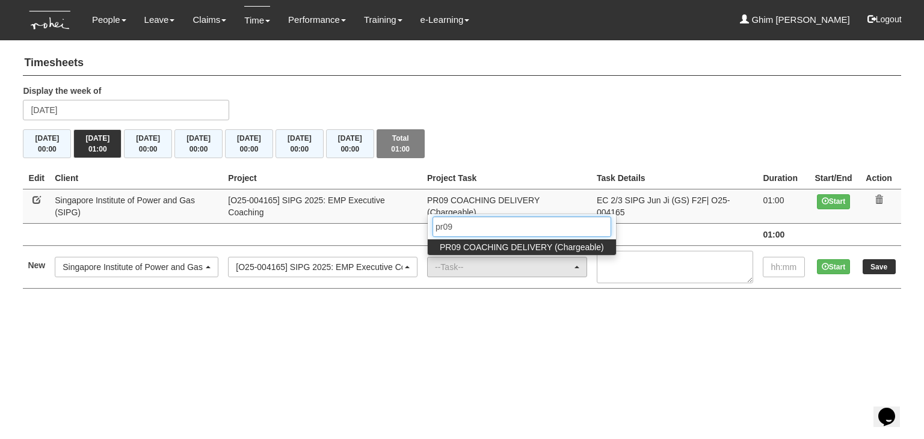
type input "pr09"
click at [491, 239] on link "PR09 COACHING DELIVERY (Chargeable)" at bounding box center [522, 247] width 188 height 16
select select "150"
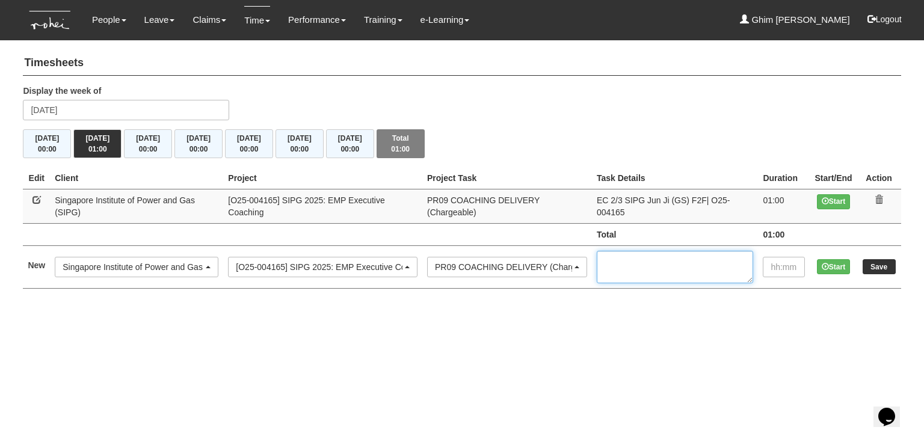
click at [657, 260] on textarea at bounding box center [675, 267] width 156 height 32
paste textarea "EC 2/3 SIPG Shi En (GS) F2F| O25-004165"
type textarea "EC 2/3 SIPG Shi En (GS) F2F| O25-004165"
click at [780, 257] on input "text" at bounding box center [784, 267] width 42 height 20
type input "1:00"
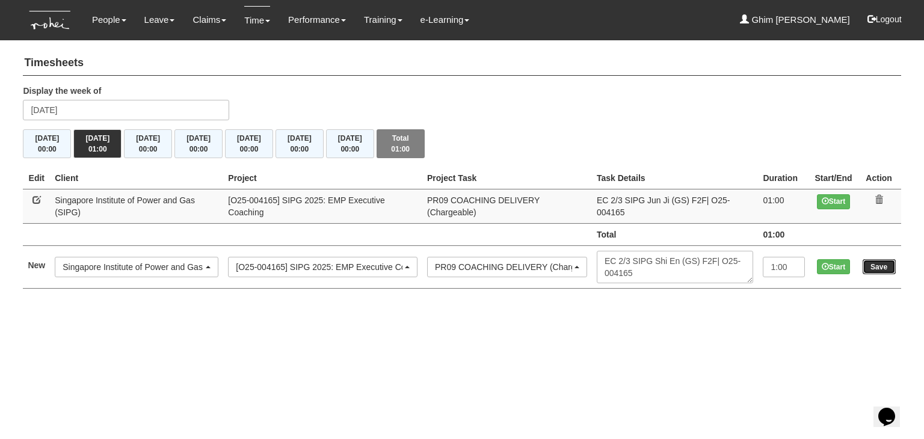
click at [869, 259] on input "Save" at bounding box center [879, 266] width 33 height 15
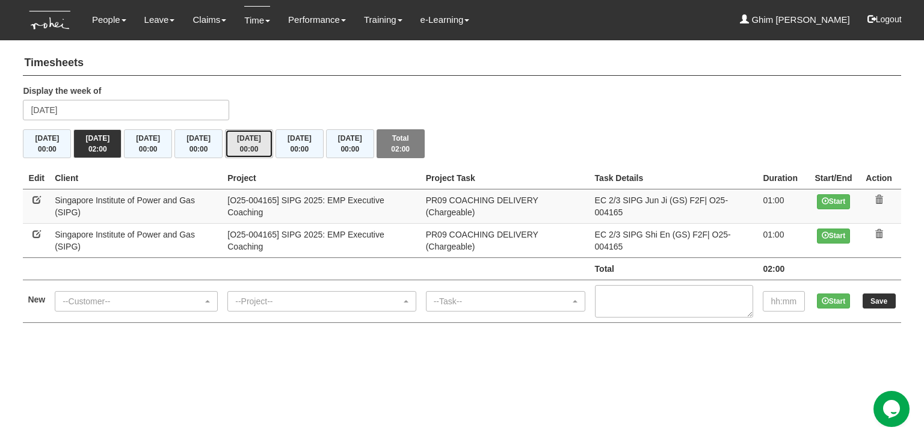
click at [240, 147] on span "00:00" at bounding box center [249, 149] width 19 height 8
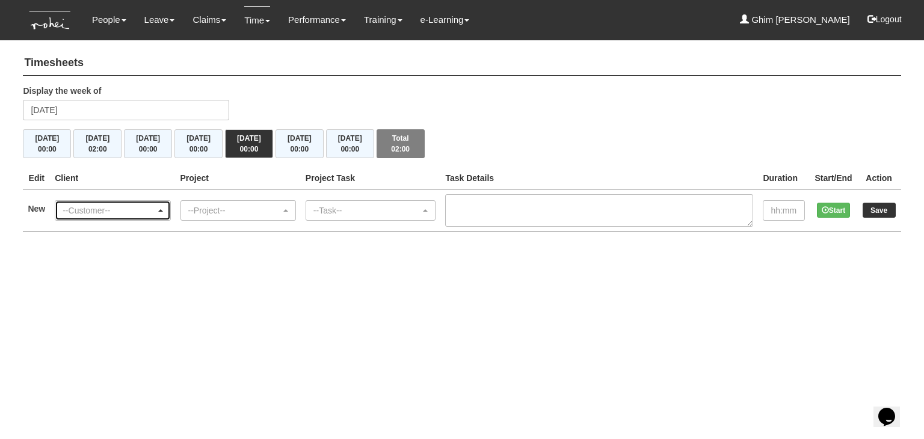
click at [99, 214] on div "--Customer--" at bounding box center [109, 211] width 93 height 12
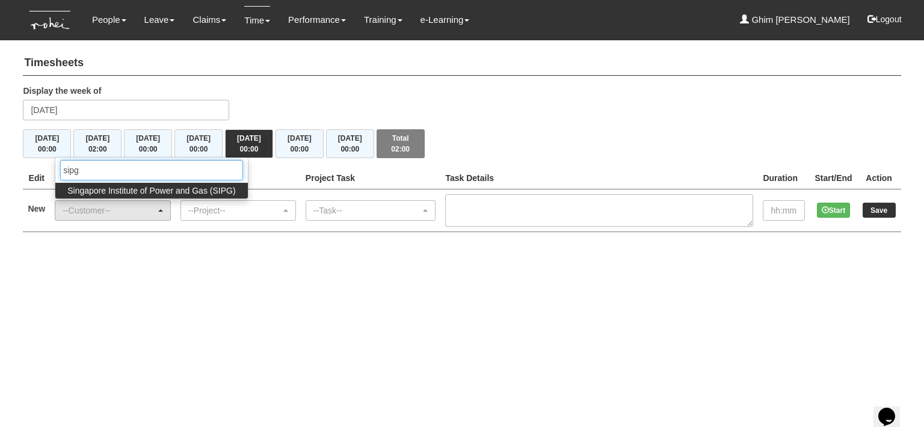
type input "sipg"
click at [108, 195] on span "Singapore Institute of Power and Gas (SIPG)" at bounding box center [151, 191] width 168 height 12
select select "483"
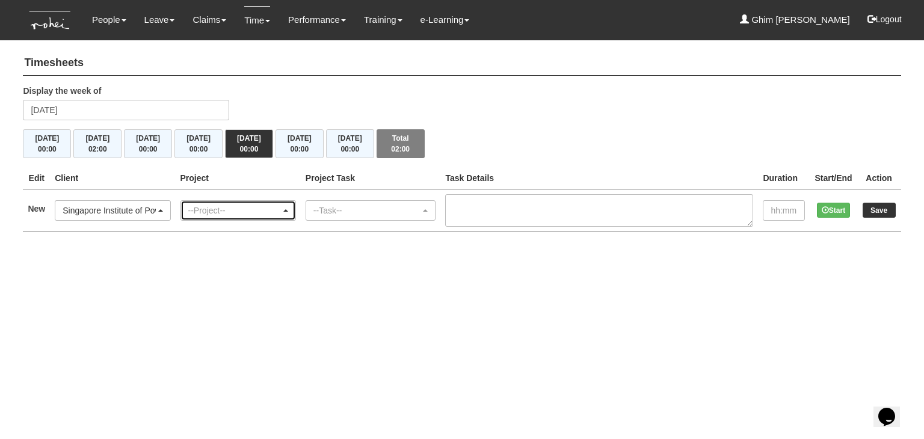
click at [254, 215] on div "--Project--" at bounding box center [234, 211] width 93 height 12
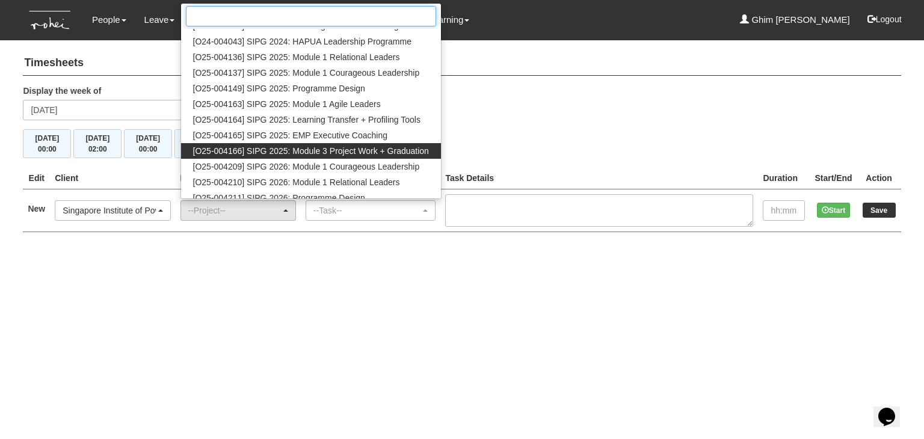
scroll to position [180, 0]
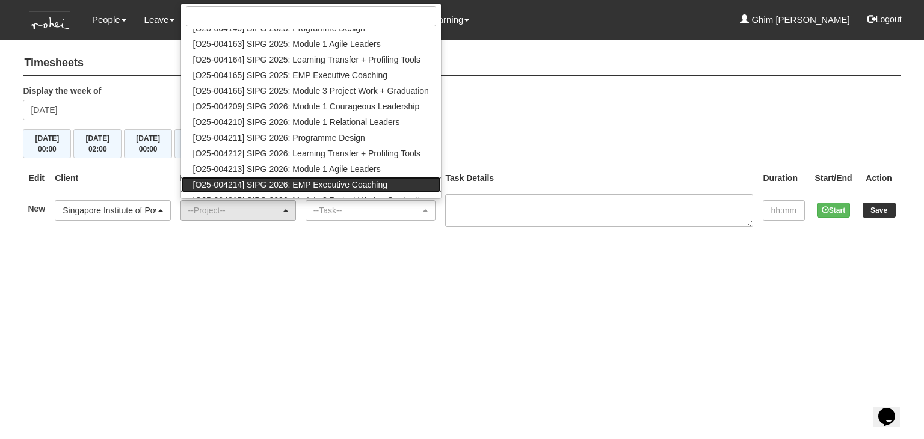
click at [292, 183] on span "[O25-004214] SIPG 2026: EMP Executive Coaching" at bounding box center [290, 185] width 195 height 12
select select "2831"
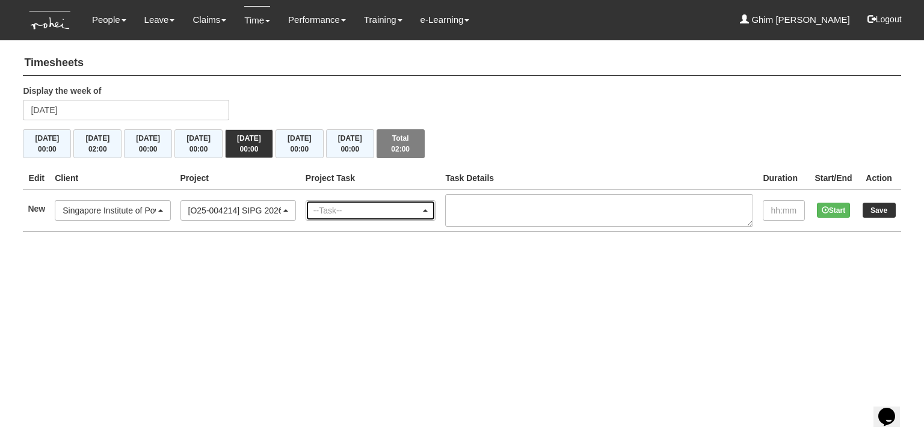
click at [378, 212] on div "--Task--" at bounding box center [367, 211] width 108 height 12
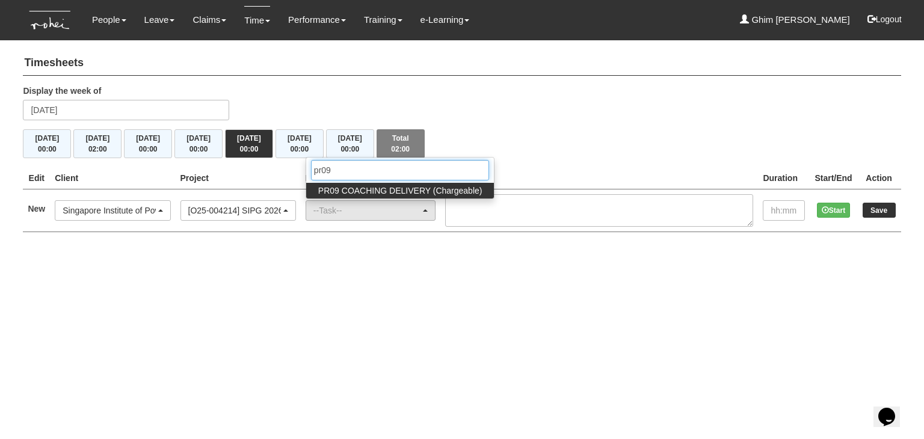
type input "pr09"
click at [403, 194] on span "PR09 COACHING DELIVERY (Chargeable)" at bounding box center [400, 191] width 164 height 12
select select "150"
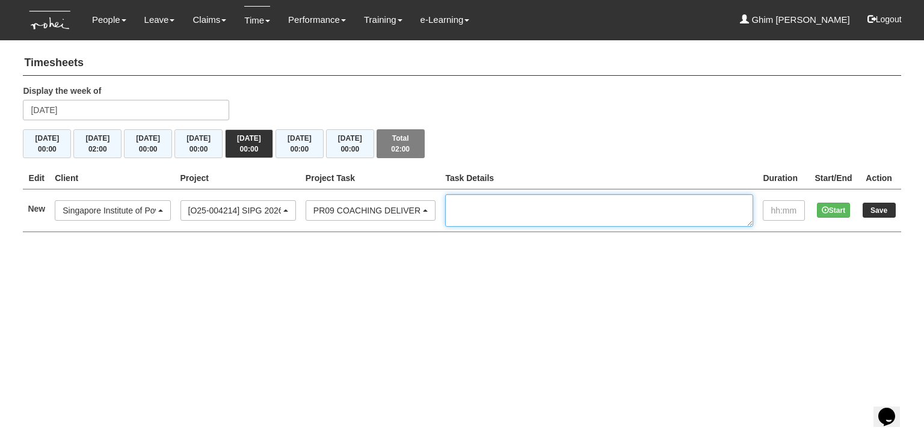
click at [537, 206] on textarea at bounding box center [599, 210] width 308 height 32
paste textarea "EC 2/3 SIPG [PERSON_NAME] (GS) F2F| O25-004165"
type textarea "EC 2/3 SIPG [PERSON_NAME] (GS) F2F| O25-004165"
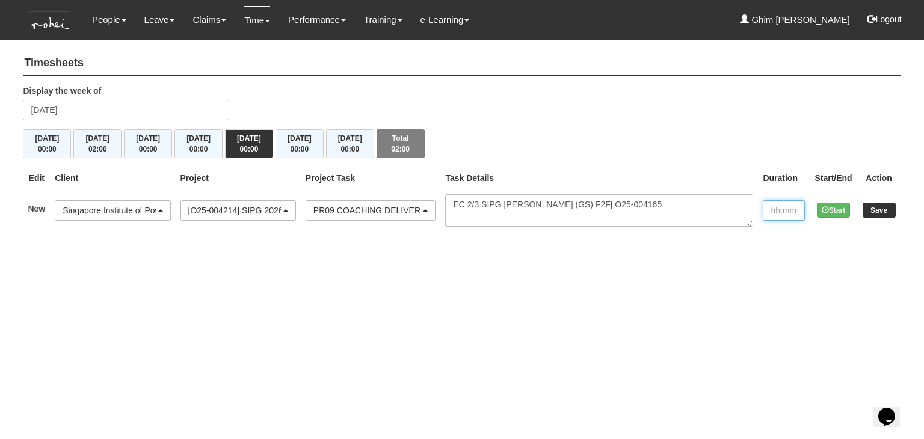
click at [773, 212] on input "text" at bounding box center [784, 210] width 42 height 20
type input "1:00"
click at [874, 211] on input "Save" at bounding box center [879, 210] width 33 height 15
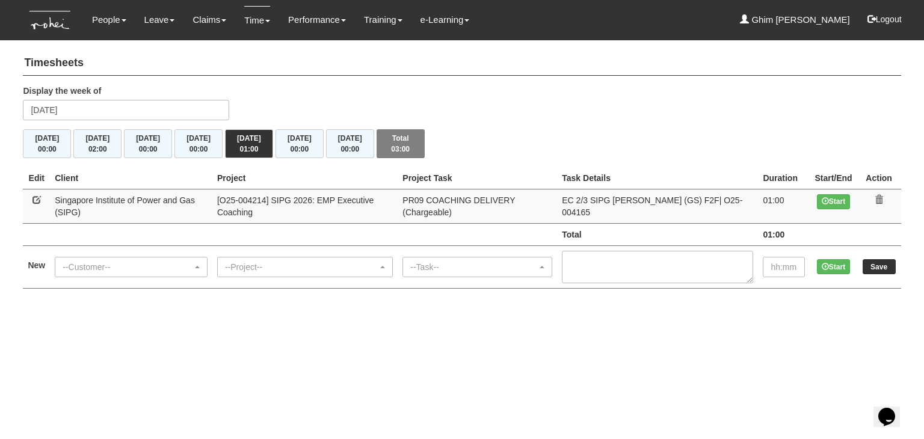
click at [372, 313] on html "Toggle navigation People Personal Information Staff Directory Leave Apply for L…" at bounding box center [462, 156] width 924 height 313
click at [254, 19] on link "Time" at bounding box center [257, 20] width 26 height 28
click at [254, 22] on link "Time" at bounding box center [257, 20] width 26 height 28
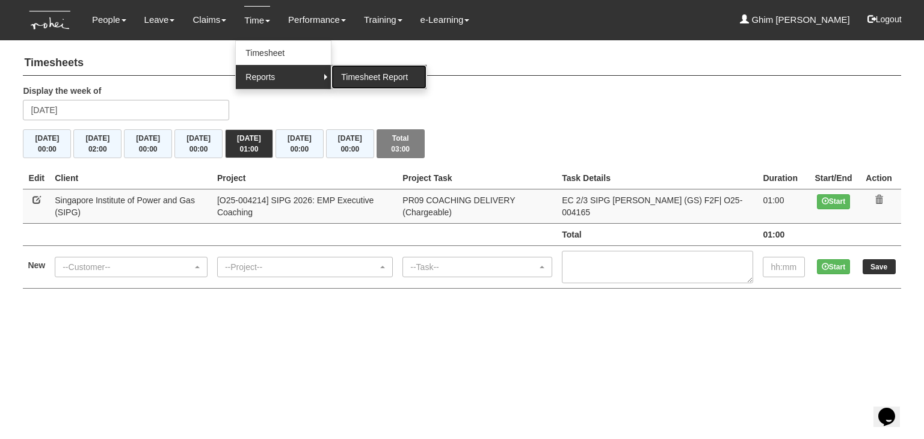
click at [371, 73] on link "Timesheet Report" at bounding box center [379, 77] width 95 height 24
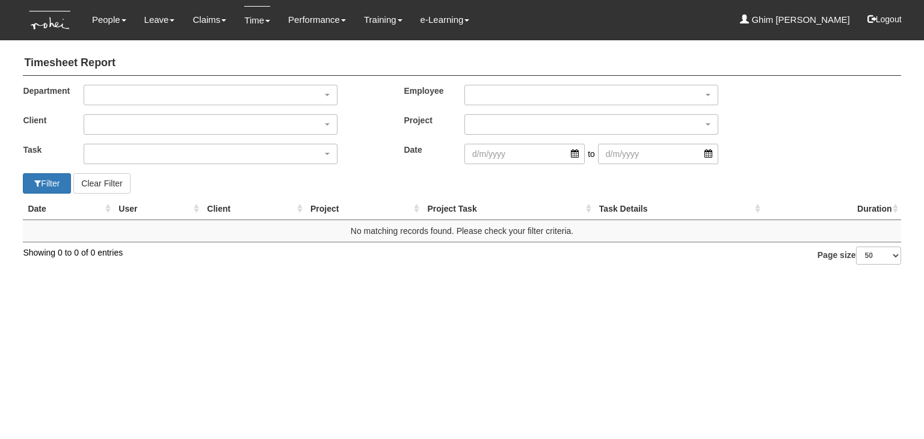
select select "50"
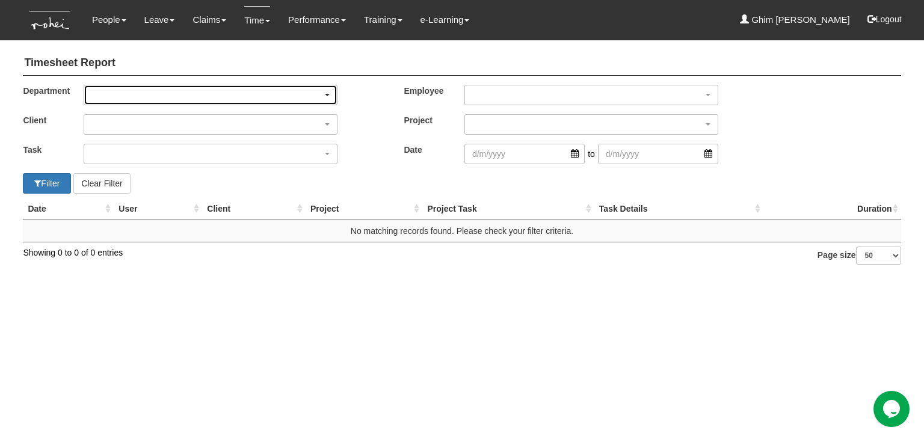
click at [142, 90] on div "button" at bounding box center [210, 94] width 253 height 19
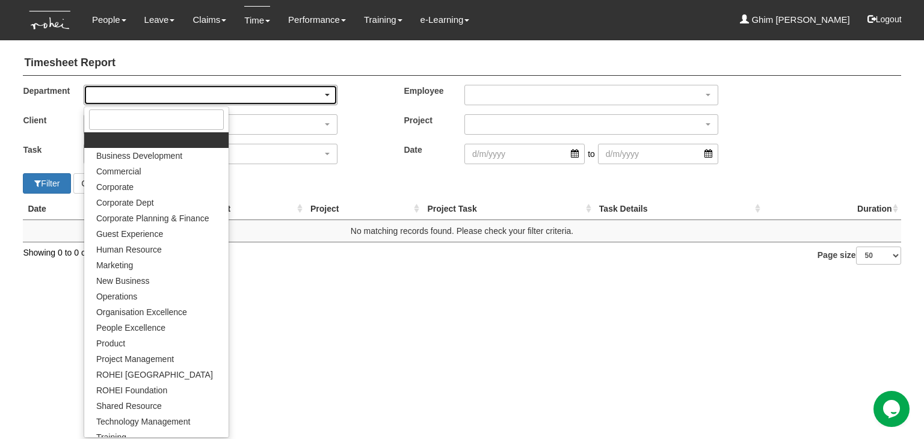
click at [142, 91] on div "button" at bounding box center [210, 94] width 253 height 19
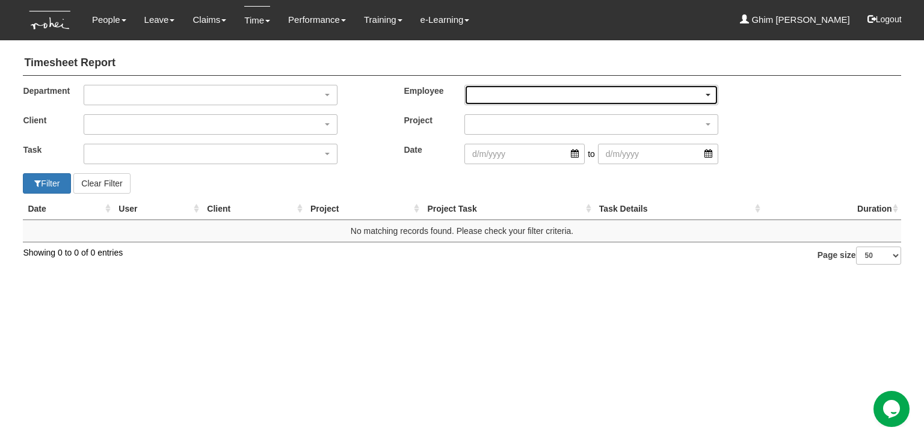
click at [489, 90] on div "button" at bounding box center [591, 94] width 253 height 19
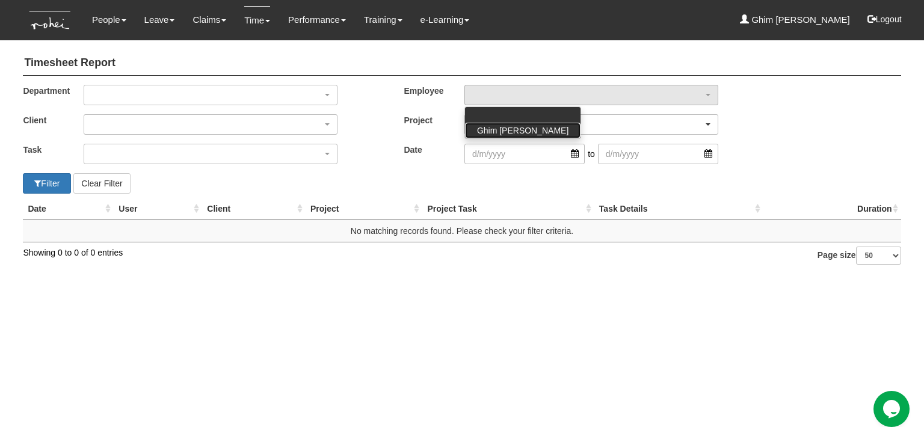
click at [492, 131] on span "Ghim [PERSON_NAME]" at bounding box center [522, 131] width 91 height 12
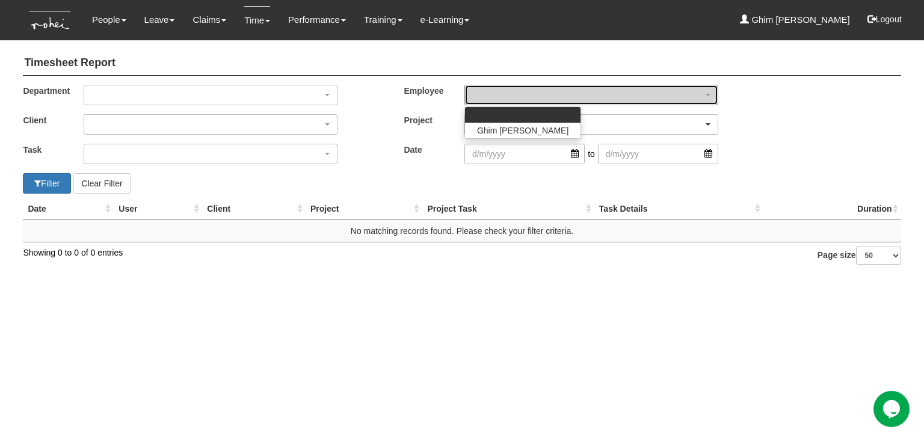
select select "bfcf76ca-a1d0-42d1-8dd1-edff74790aa0"
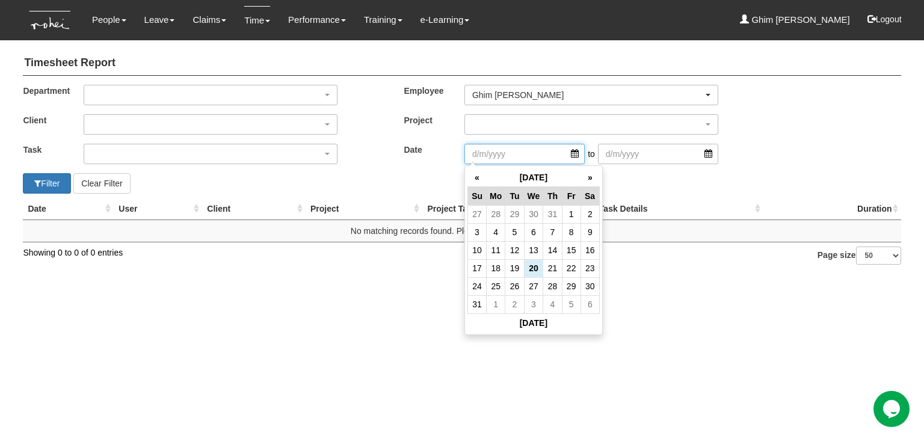
click at [501, 152] on input "search" at bounding box center [524, 154] width 120 height 20
click at [477, 172] on th "«" at bounding box center [476, 177] width 19 height 19
click at [515, 212] on td "1" at bounding box center [514, 214] width 19 height 18
type input "[DATE]"
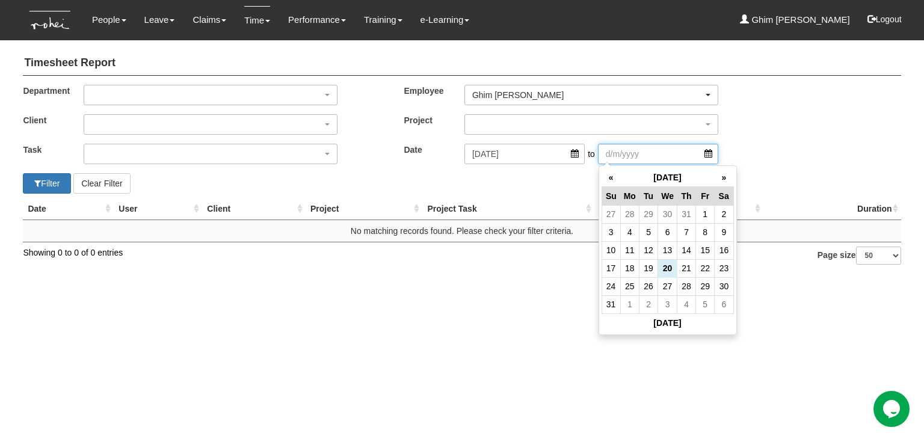
click at [688, 157] on input "search" at bounding box center [658, 154] width 120 height 20
click at [614, 303] on td "31" at bounding box center [611, 304] width 19 height 18
type input "[DATE]"
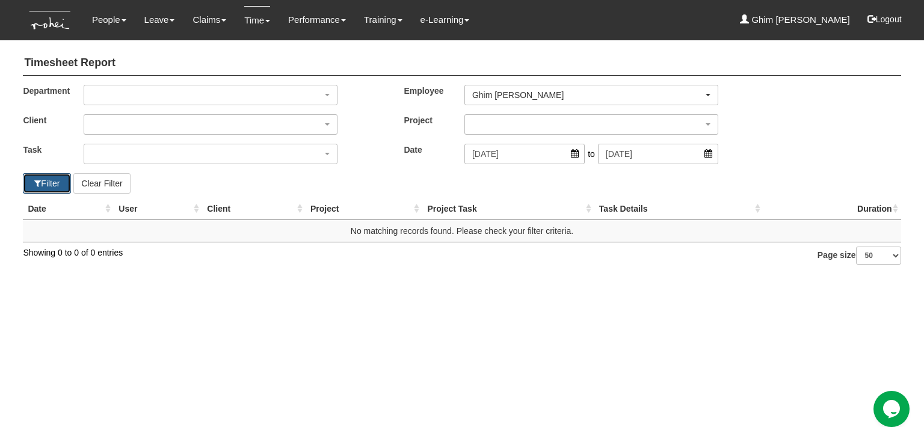
click at [48, 187] on button "Filter" at bounding box center [47, 183] width 48 height 20
select select "50"
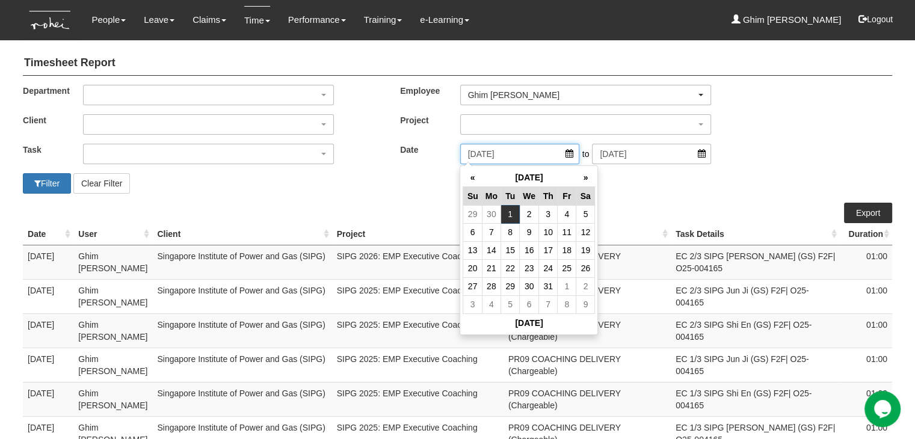
click at [569, 155] on input "[DATE]" at bounding box center [519, 154] width 119 height 20
click at [515, 251] on td "15" at bounding box center [510, 250] width 19 height 18
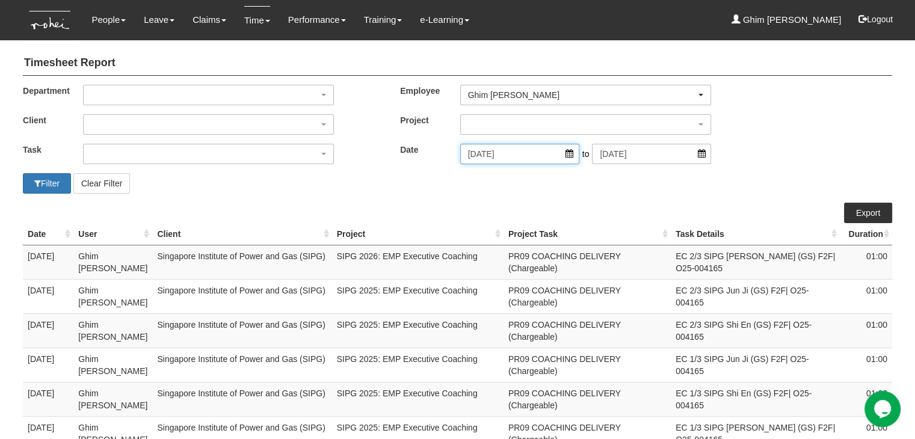
click at [567, 155] on input "[DATE]" at bounding box center [519, 154] width 119 height 20
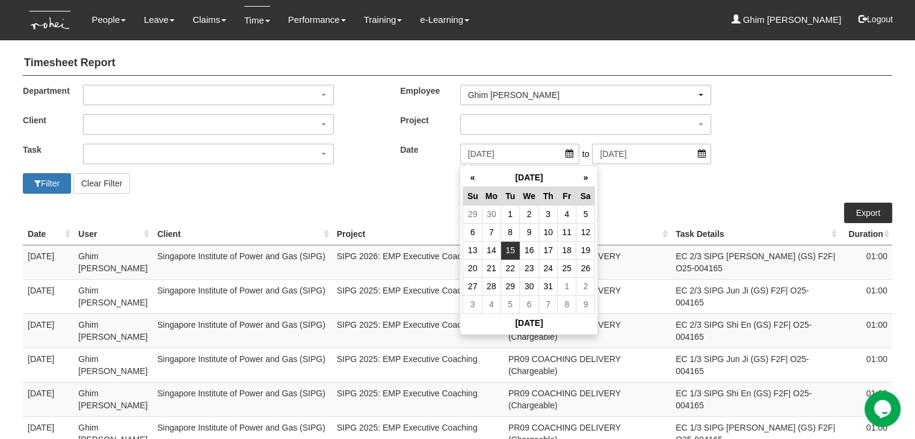
click at [485, 273] on td "21" at bounding box center [491, 268] width 19 height 18
type input "[DATE]"
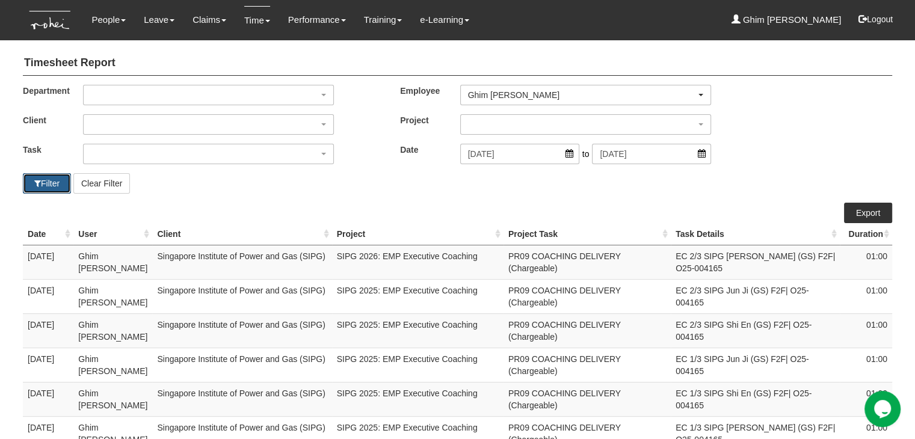
click at [48, 186] on button "Filter" at bounding box center [47, 183] width 48 height 20
select select "50"
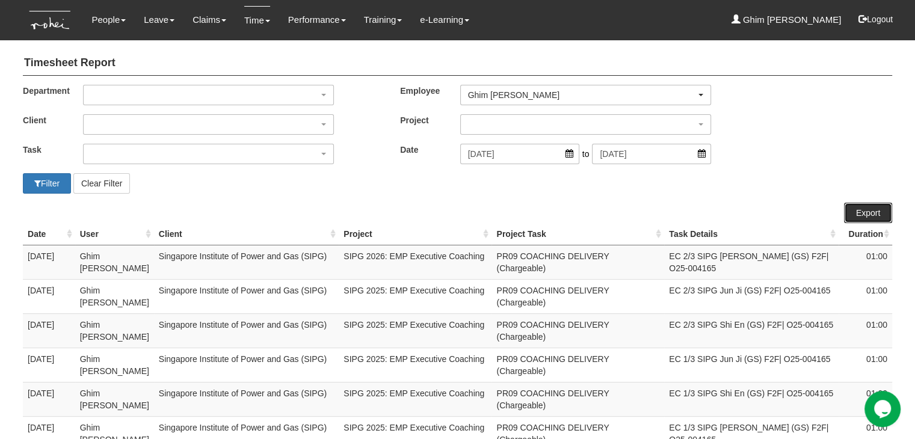
click at [871, 212] on link "Export" at bounding box center [868, 213] width 48 height 20
click at [888, 20] on button "Logout" at bounding box center [875, 19] width 51 height 29
